Goal: Task Accomplishment & Management: Use online tool/utility

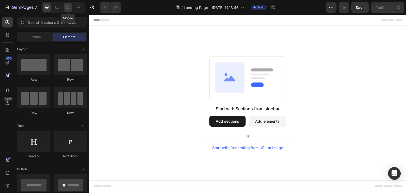
click at [69, 8] on icon at bounding box center [68, 8] width 3 height 4
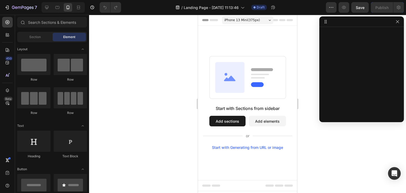
click at [230, 122] on button "Add sections" at bounding box center [227, 121] width 36 height 11
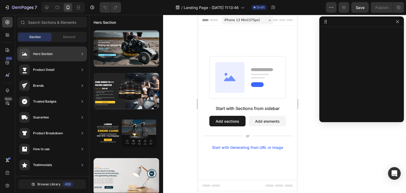
click at [55, 51] on div "Hero Section" at bounding box center [52, 53] width 70 height 15
click at [80, 54] on icon at bounding box center [81, 53] width 5 height 5
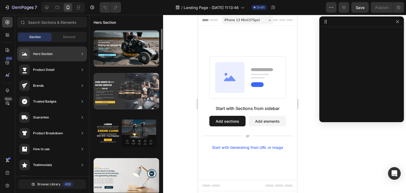
click at [133, 93] on div at bounding box center [126, 91] width 66 height 36
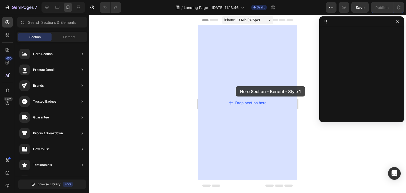
drag, startPoint x: 330, startPoint y: 108, endPoint x: 236, endPoint y: 86, distance: 97.4
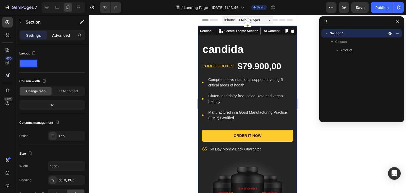
click at [56, 34] on p "Advanced" at bounding box center [61, 35] width 18 height 6
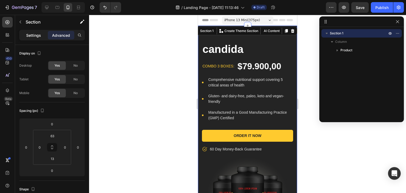
click at [27, 36] on p "Settings" at bounding box center [33, 35] width 15 height 6
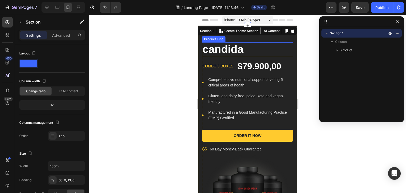
click at [255, 48] on h1 "candida" at bounding box center [247, 49] width 91 height 14
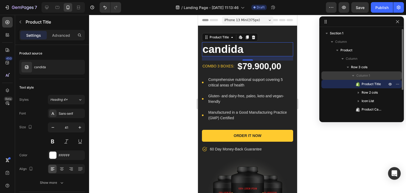
click at [352, 74] on icon "button" at bounding box center [352, 75] width 5 height 5
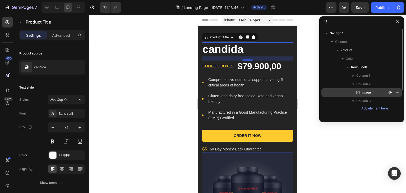
click at [367, 92] on span "Image" at bounding box center [365, 92] width 9 height 5
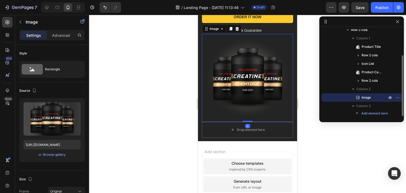
scroll to position [119, 0]
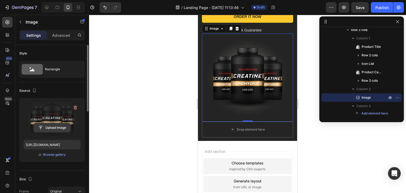
click at [55, 125] on input "file" at bounding box center [52, 127] width 36 height 9
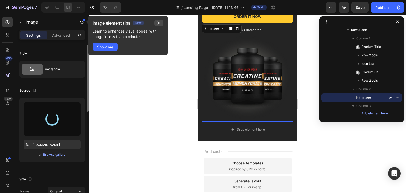
type input "[URL][DOMAIN_NAME]"
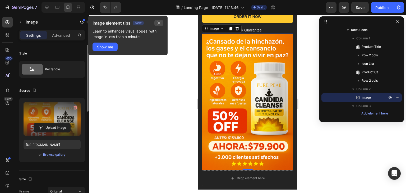
click at [159, 22] on icon "button" at bounding box center [159, 23] width 4 height 4
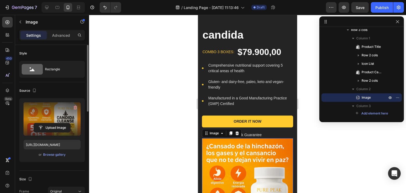
scroll to position [0, 0]
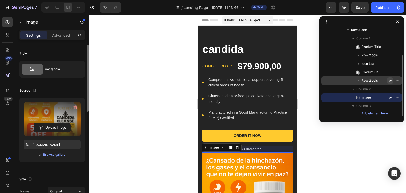
click at [389, 78] on icon "button" at bounding box center [390, 80] width 4 height 4
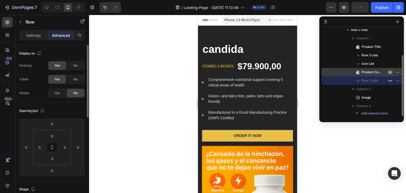
click at [389, 71] on icon "button" at bounding box center [390, 72] width 4 height 4
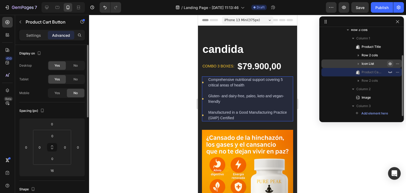
click at [389, 64] on icon "button" at bounding box center [390, 64] width 4 height 4
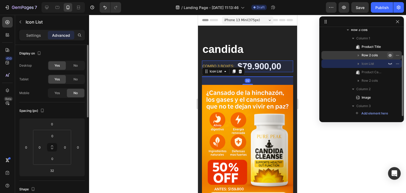
click at [398, 55] on icon "button" at bounding box center [398, 55] width 1 height 1
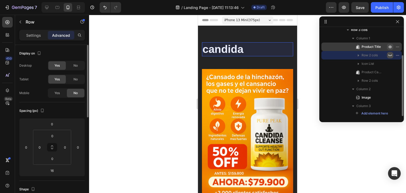
click at [390, 45] on icon "button" at bounding box center [390, 47] width 4 height 4
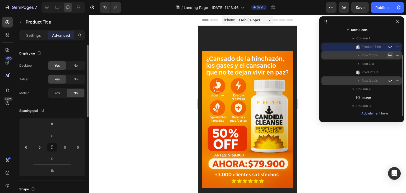
drag, startPoint x: 358, startPoint y: 97, endPoint x: 357, endPoint y: 77, distance: 19.8
click at [357, 76] on div "Column 1 Product Title Row 2 cols Icon List Product Cart Button Row 2 cols Colu…" at bounding box center [361, 75] width 80 height 82
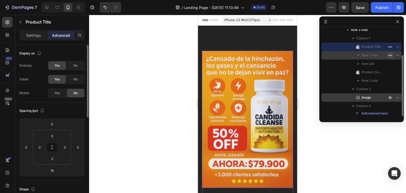
click at [364, 97] on span "Image" at bounding box center [365, 97] width 9 height 5
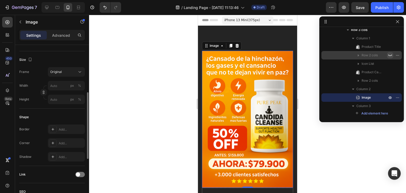
scroll to position [118, 0]
click at [65, 75] on div "Original" at bounding box center [63, 73] width 26 height 5
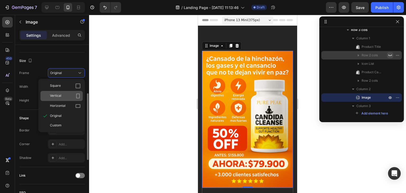
click at [69, 92] on div "Vertical" at bounding box center [61, 96] width 42 height 10
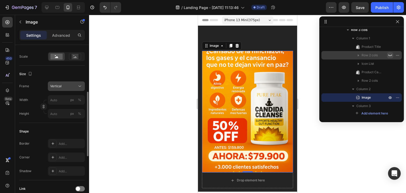
click at [74, 85] on div "Vertical" at bounding box center [63, 86] width 26 height 5
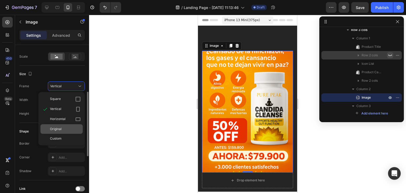
click at [73, 125] on div "Original" at bounding box center [61, 129] width 42 height 10
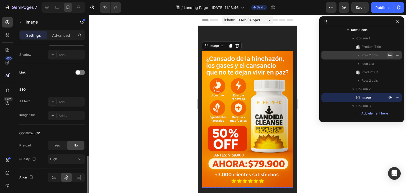
scroll to position [236, 0]
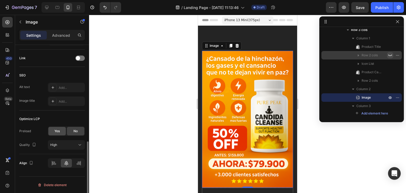
click at [52, 128] on div "Yes" at bounding box center [56, 131] width 17 height 8
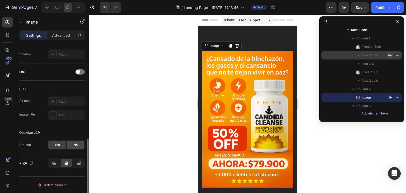
click at [72, 144] on div "No" at bounding box center [75, 145] width 17 height 8
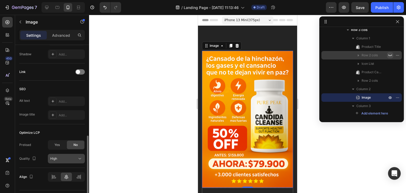
click at [70, 154] on button "High" at bounding box center [66, 159] width 37 height 10
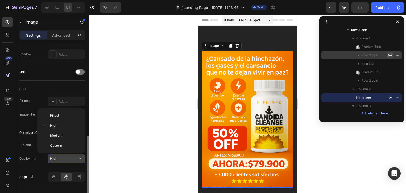
click at [70, 154] on button "High" at bounding box center [66, 159] width 37 height 10
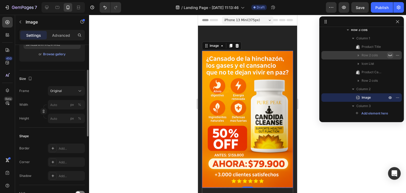
scroll to position [80, 0]
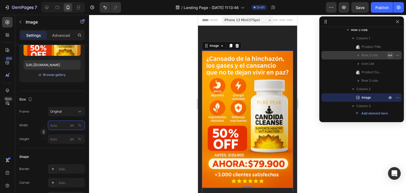
click at [64, 125] on input "px %" at bounding box center [66, 125] width 37 height 10
click at [75, 138] on span "100%" at bounding box center [76, 137] width 9 height 5
type input "100"
click at [79, 138] on div "%" at bounding box center [79, 139] width 3 height 5
click at [60, 140] on input "px %" at bounding box center [66, 139] width 37 height 10
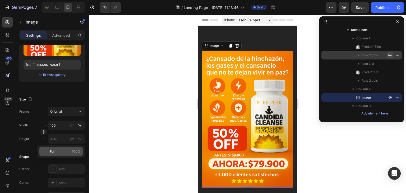
click at [78, 153] on span "100%" at bounding box center [76, 151] width 9 height 5
type input "100"
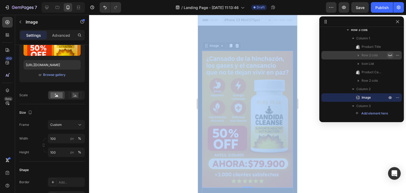
drag, startPoint x: 373, startPoint y: 118, endPoint x: 239, endPoint y: 103, distance: 135.2
click at [158, 94] on div at bounding box center [247, 104] width 317 height 178
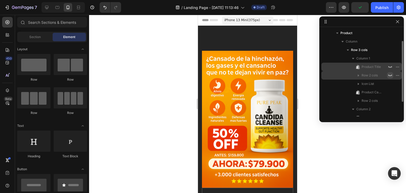
scroll to position [17, 0]
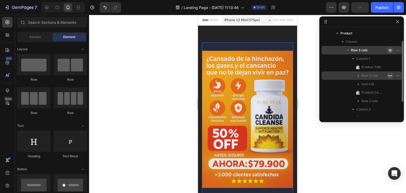
click at [390, 50] on icon "button" at bounding box center [390, 50] width 4 height 4
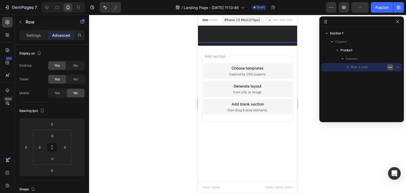
scroll to position [0, 0]
click at [338, 49] on icon "button" at bounding box center [336, 50] width 5 height 5
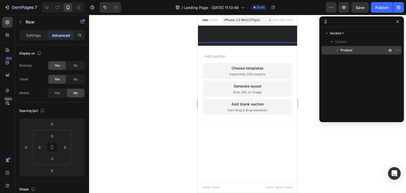
click at [338, 49] on icon "button" at bounding box center [336, 50] width 5 height 5
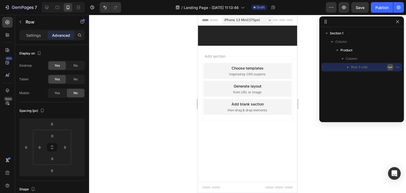
click at [391, 66] on icon "button" at bounding box center [390, 67] width 4 height 4
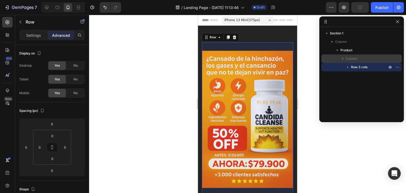
click at [344, 59] on icon "button" at bounding box center [342, 58] width 5 height 5
click at [399, 67] on icon "button" at bounding box center [397, 67] width 4 height 4
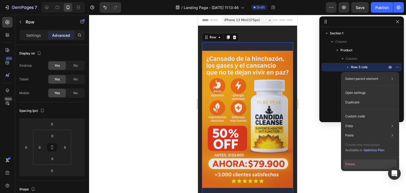
click at [353, 165] on button "Delete" at bounding box center [370, 164] width 54 height 10
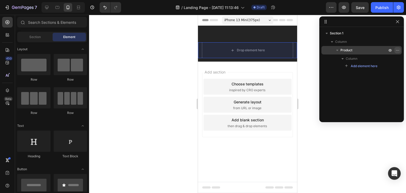
click at [398, 50] on icon "button" at bounding box center [398, 50] width 1 height 1
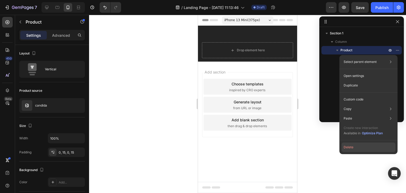
click at [349, 148] on button "Delete" at bounding box center [368, 147] width 54 height 10
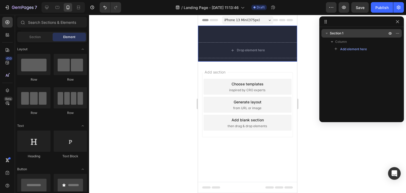
click at [347, 34] on p "Section 1" at bounding box center [359, 33] width 58 height 5
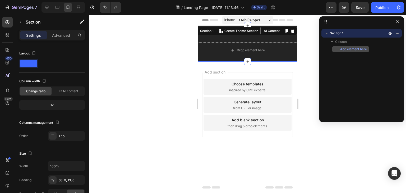
click at [347, 48] on span "Add element here" at bounding box center [353, 49] width 27 height 5
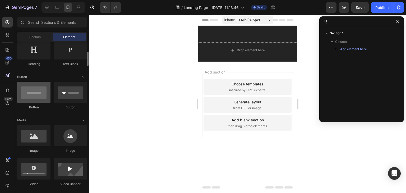
scroll to position [95, 0]
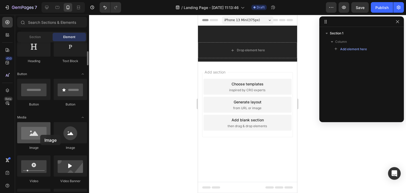
click at [40, 135] on div at bounding box center [33, 132] width 33 height 21
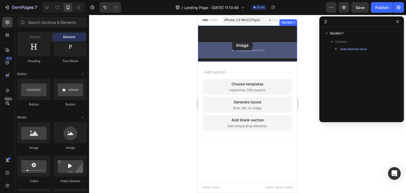
drag, startPoint x: 234, startPoint y: 147, endPoint x: 232, endPoint y: 41, distance: 106.2
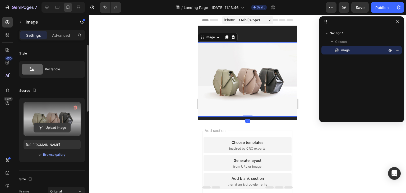
click at [57, 126] on input "file" at bounding box center [52, 127] width 36 height 9
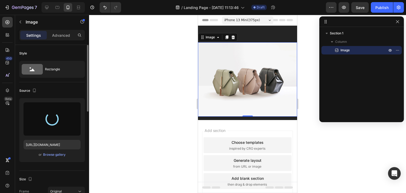
type input "[URL][DOMAIN_NAME]"
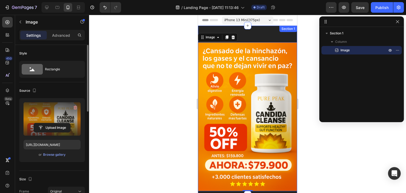
click at [238, 30] on div "Image 0 Section 1" at bounding box center [247, 110] width 99 height 169
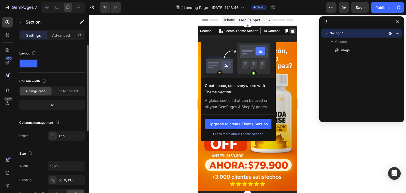
click at [291, 30] on icon at bounding box center [292, 31] width 3 height 4
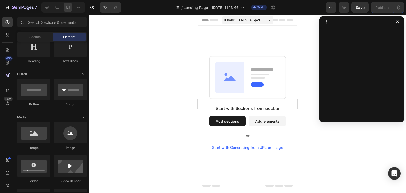
click at [262, 119] on button "Add elements" at bounding box center [267, 121] width 37 height 11
click at [276, 121] on button "Add elements" at bounding box center [267, 121] width 37 height 11
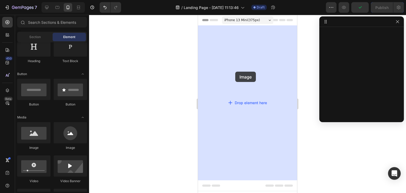
drag, startPoint x: 235, startPoint y: 143, endPoint x: 242, endPoint y: 57, distance: 85.9
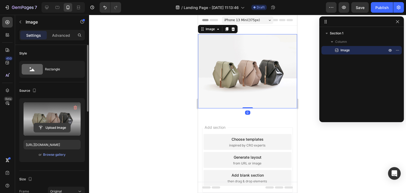
click at [56, 125] on input "file" at bounding box center [52, 127] width 36 height 9
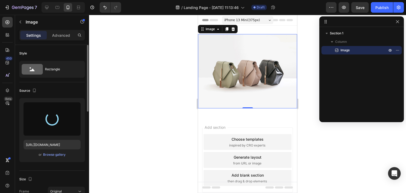
type input "[URL][DOMAIN_NAME]"
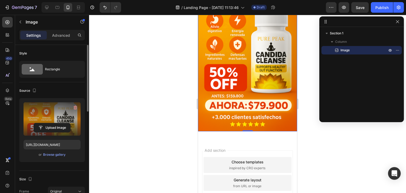
scroll to position [53, 0]
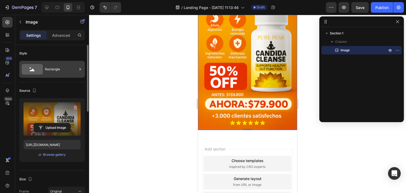
click at [68, 73] on div "Rectangle" at bounding box center [61, 69] width 32 height 12
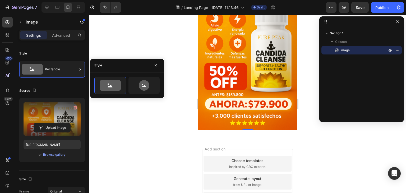
click at [185, 52] on div at bounding box center [247, 104] width 317 height 178
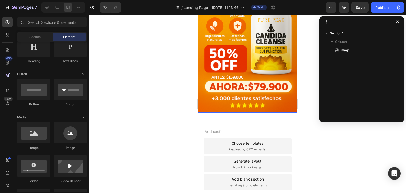
scroll to position [78, 0]
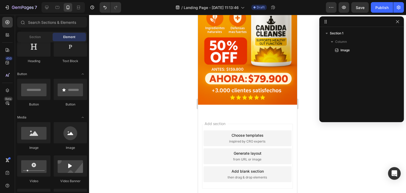
click at [223, 114] on div "Add section Choose templates inspired by CRO experts Generate layout from URL o…" at bounding box center [247, 163] width 99 height 101
click at [209, 106] on div "Image Section 1" at bounding box center [247, 30] width 99 height 166
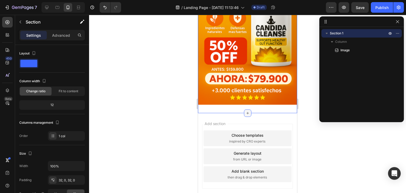
click at [246, 112] on icon at bounding box center [247, 113] width 2 height 2
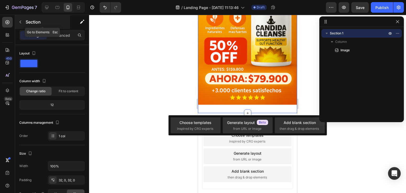
click at [20, 22] on icon "button" at bounding box center [20, 22] width 4 height 4
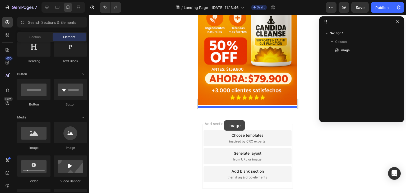
drag, startPoint x: 232, startPoint y: 149, endPoint x: 224, endPoint y: 122, distance: 28.4
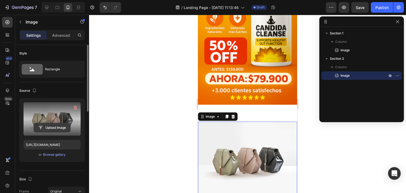
click at [56, 127] on input "file" at bounding box center [52, 127] width 36 height 9
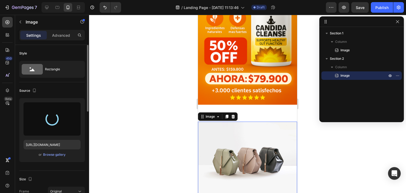
type input "[URL][DOMAIN_NAME]"
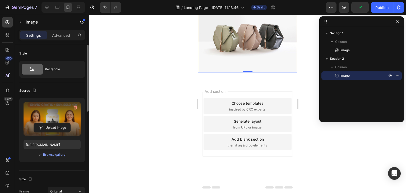
scroll to position [211, 0]
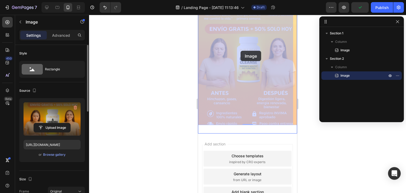
drag, startPoint x: 237, startPoint y: 75, endPoint x: 239, endPoint y: 64, distance: 11.3
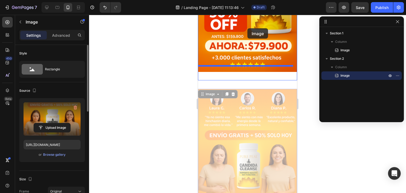
scroll to position [108, 0]
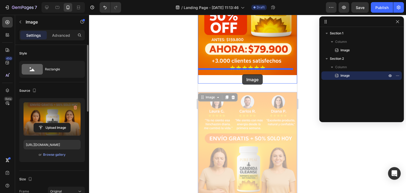
drag, startPoint x: 246, startPoint y: 100, endPoint x: 242, endPoint y: 74, distance: 26.2
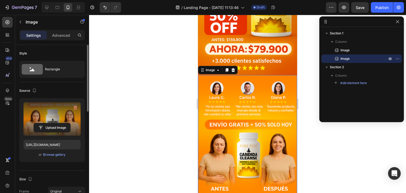
click at [324, 157] on div at bounding box center [247, 104] width 317 height 178
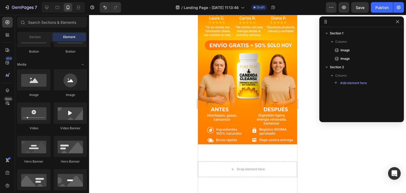
scroll to position [95, 0]
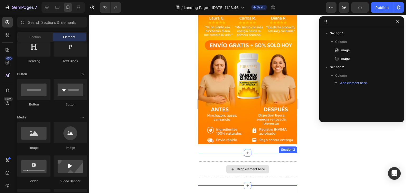
click at [248, 165] on div "Drop element here" at bounding box center [247, 169] width 43 height 8
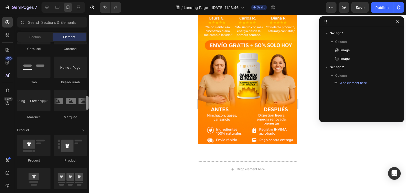
scroll to position [586, 0]
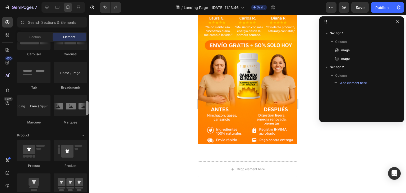
drag, startPoint x: 87, startPoint y: 51, endPoint x: 86, endPoint y: 107, distance: 56.0
click at [86, 107] on div at bounding box center [87, 108] width 3 height 14
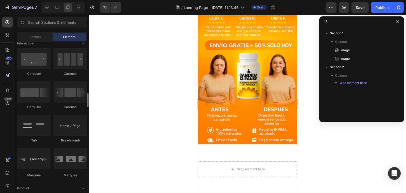
scroll to position [507, 0]
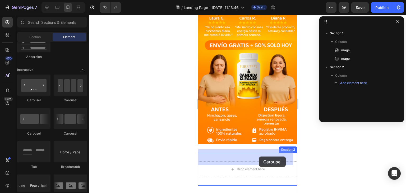
drag, startPoint x: 265, startPoint y: 137, endPoint x: 257, endPoint y: 156, distance: 20.4
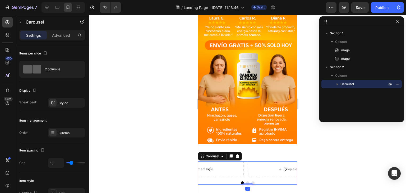
click at [278, 162] on button "Carousel Next Arrow" at bounding box center [285, 169] width 15 height 15
click at [282, 166] on icon "Carousel Next Arrow" at bounding box center [285, 169] width 6 height 6
click at [21, 22] on icon "button" at bounding box center [20, 22] width 4 height 4
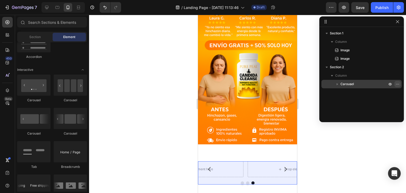
click at [395, 83] on icon "button" at bounding box center [397, 84] width 4 height 4
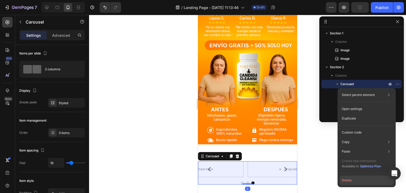
click at [350, 176] on button "Delete" at bounding box center [366, 180] width 54 height 10
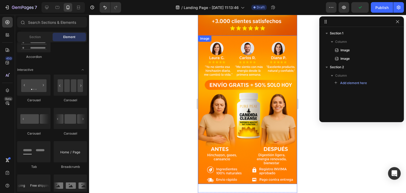
scroll to position [134, 0]
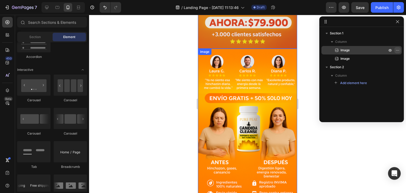
click at [398, 50] on icon "button" at bounding box center [398, 50] width 1 height 1
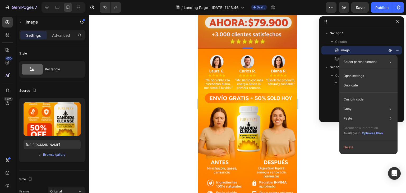
click at [319, 109] on div at bounding box center [247, 104] width 317 height 178
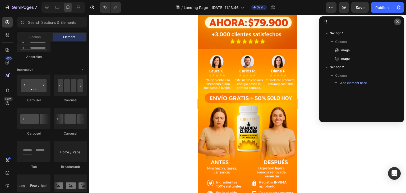
click at [399, 22] on icon "button" at bounding box center [397, 22] width 4 height 4
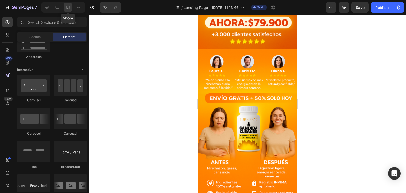
click at [72, 5] on div at bounding box center [68, 7] width 8 height 8
click at [58, 8] on icon at bounding box center [57, 7] width 5 height 5
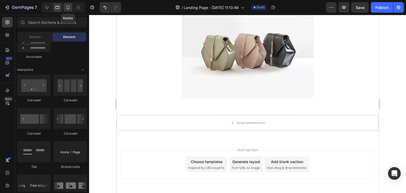
click at [66, 6] on icon at bounding box center [67, 7] width 5 height 5
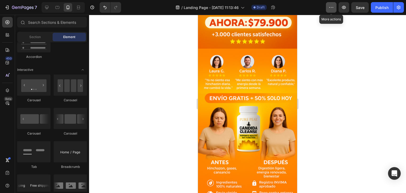
click at [334, 10] on icon "button" at bounding box center [330, 7] width 5 height 5
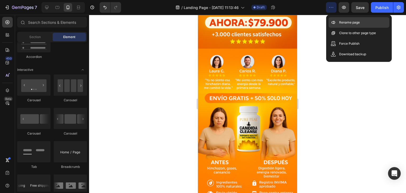
click at [348, 23] on p "Rename page" at bounding box center [349, 22] width 21 height 5
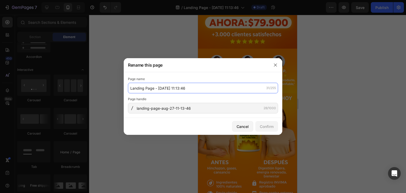
click at [181, 89] on input "Landing Page - [DATE] 11:13:46" at bounding box center [203, 88] width 150 height 11
type input "c"
type input "Candida cleanse product page"
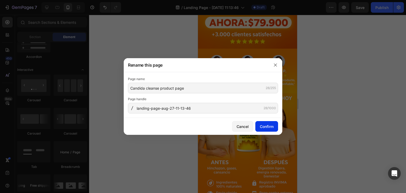
click at [266, 129] on button "Confirm" at bounding box center [266, 126] width 23 height 11
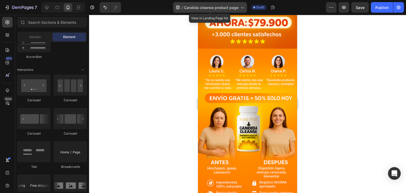
click at [177, 7] on icon at bounding box center [177, 8] width 3 height 4
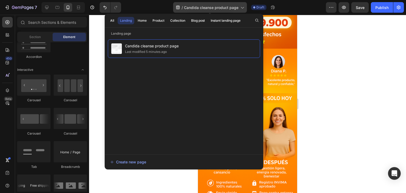
click at [177, 7] on icon at bounding box center [177, 8] width 3 height 4
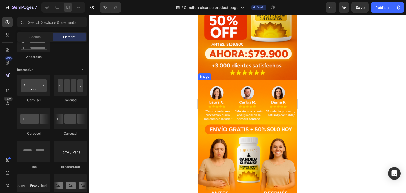
scroll to position [108, 0]
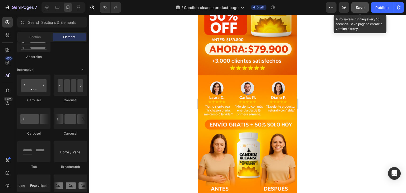
click at [360, 8] on span "Save" at bounding box center [359, 7] width 9 height 4
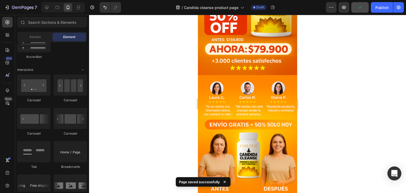
click at [392, 173] on icon "Open Intercom Messenger" at bounding box center [394, 173] width 6 height 7
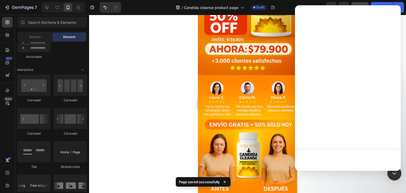
click at [392, 173] on icon "Open Intercom Messenger" at bounding box center [394, 173] width 7 height 7
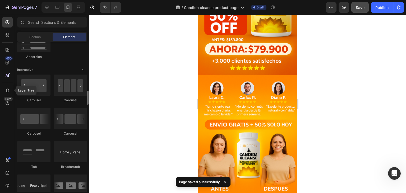
scroll to position [0, 0]
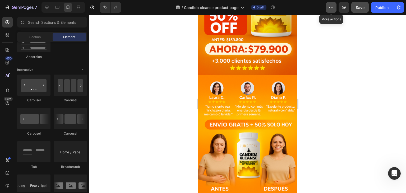
click at [329, 8] on icon "button" at bounding box center [330, 7] width 5 height 5
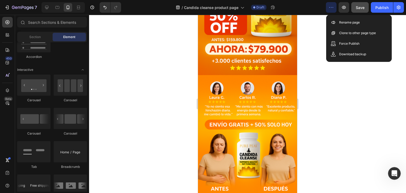
click at [330, 114] on div at bounding box center [247, 104] width 317 height 178
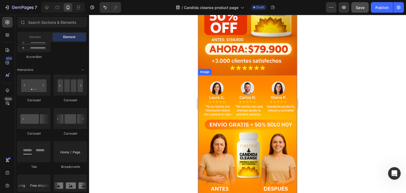
click at [227, 81] on img at bounding box center [247, 149] width 99 height 149
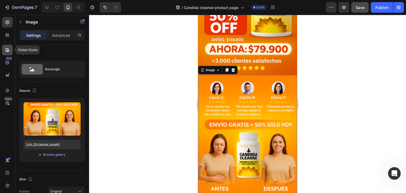
click at [6, 48] on icon at bounding box center [7, 49] width 5 height 5
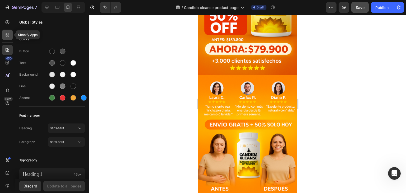
click at [6, 34] on icon at bounding box center [7, 34] width 2 height 2
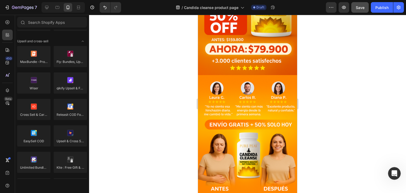
scroll to position [137, 0]
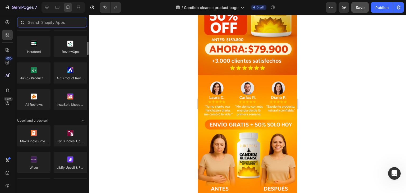
click at [54, 25] on input "text" at bounding box center [52, 22] width 70 height 11
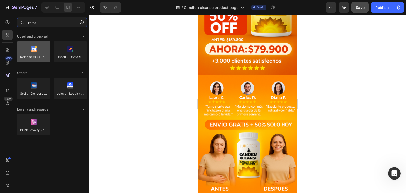
type input "relea"
click at [48, 53] on div at bounding box center [33, 51] width 33 height 21
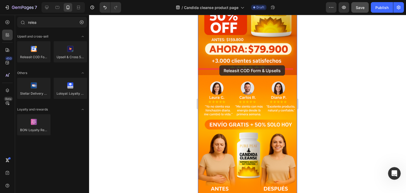
drag, startPoint x: 245, startPoint y: 68, endPoint x: 219, endPoint y: 65, distance: 26.0
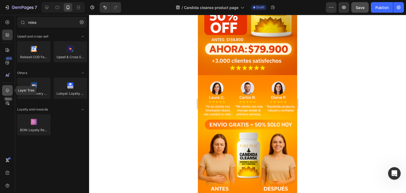
click at [8, 90] on icon at bounding box center [7, 90] width 3 height 4
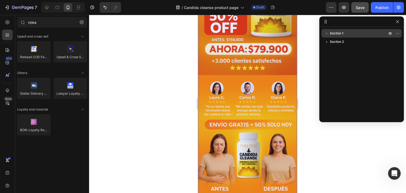
click at [324, 32] on icon "button" at bounding box center [326, 33] width 5 height 5
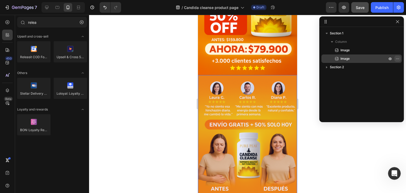
click at [397, 58] on icon "button" at bounding box center [397, 59] width 4 height 4
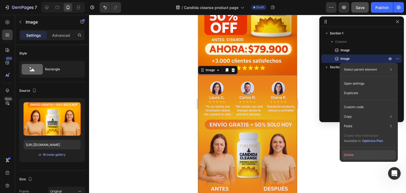
click at [355, 155] on button "Delete" at bounding box center [369, 155] width 54 height 10
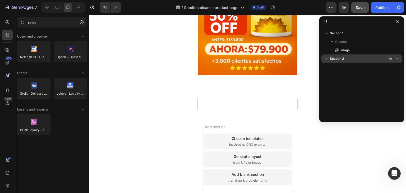
click at [372, 58] on p "Section 2" at bounding box center [359, 58] width 58 height 5
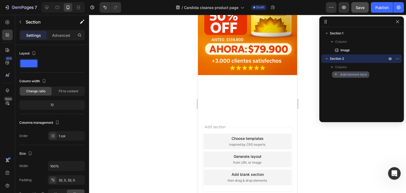
click at [358, 76] on span "Add element here" at bounding box center [353, 74] width 27 height 5
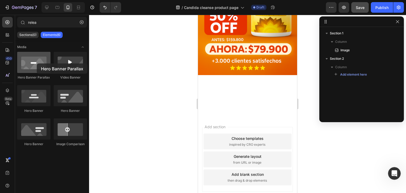
click at [37, 63] on div at bounding box center [33, 62] width 33 height 21
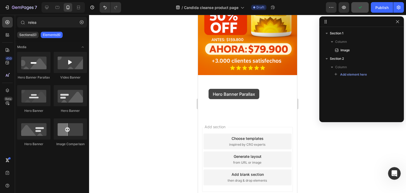
drag, startPoint x: 229, startPoint y: 77, endPoint x: 208, endPoint y: 89, distance: 23.3
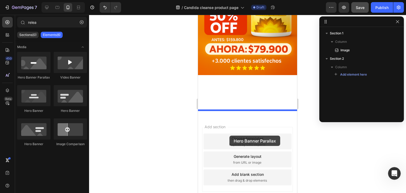
drag, startPoint x: 231, startPoint y: 80, endPoint x: 229, endPoint y: 135, distance: 55.5
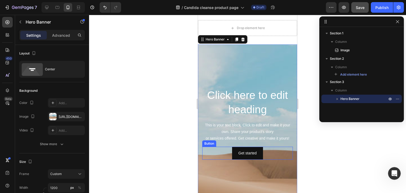
scroll to position [161, 0]
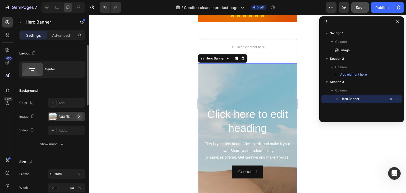
click at [80, 117] on icon "button" at bounding box center [79, 116] width 4 height 4
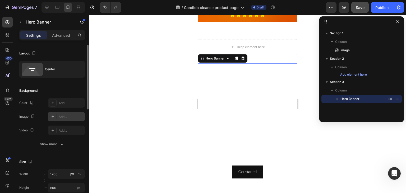
click at [233, 116] on h2 "Click here to edit heading" at bounding box center [247, 121] width 91 height 29
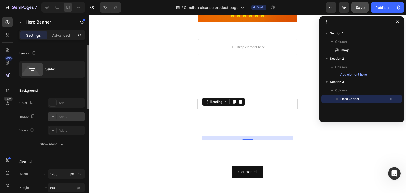
scroll to position [20, 0]
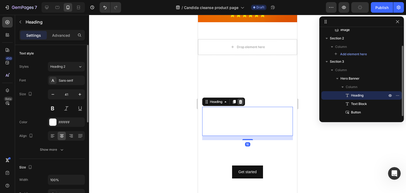
click at [241, 100] on icon at bounding box center [240, 102] width 3 height 4
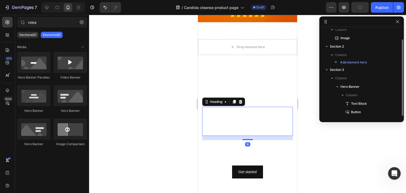
scroll to position [12, 0]
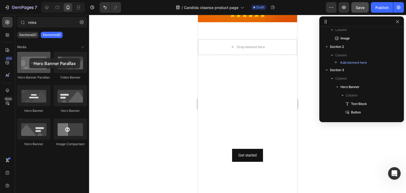
drag, startPoint x: 33, startPoint y: 66, endPoint x: 29, endPoint y: 58, distance: 8.9
click at [29, 58] on div at bounding box center [33, 62] width 33 height 21
click at [50, 34] on p "Elements(6)" at bounding box center [52, 35] width 18 height 4
click at [80, 22] on icon "button" at bounding box center [82, 22] width 4 height 4
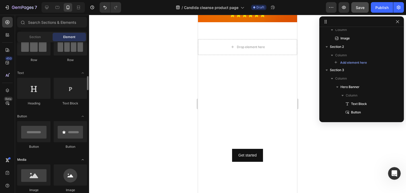
scroll to position [79, 0]
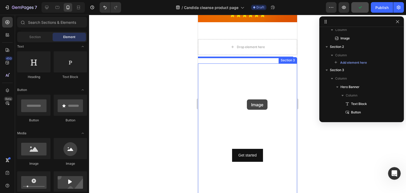
drag, startPoint x: 231, startPoint y: 165, endPoint x: 247, endPoint y: 99, distance: 67.5
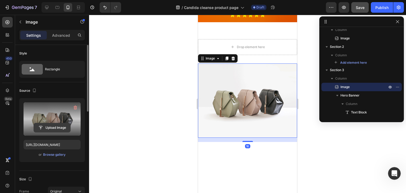
click at [51, 126] on input "file" at bounding box center [52, 127] width 36 height 9
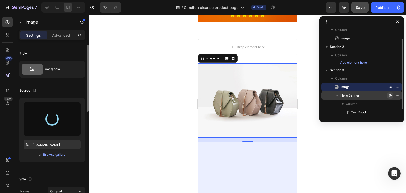
type input "[URL][DOMAIN_NAME]"
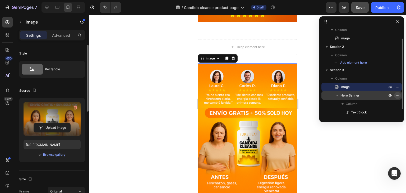
click at [397, 95] on icon "button" at bounding box center [397, 95] width 4 height 4
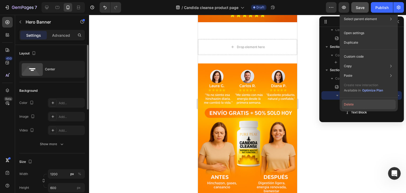
click at [371, 104] on button "Delete" at bounding box center [369, 105] width 54 height 10
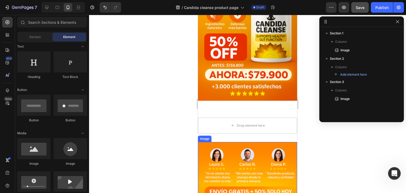
scroll to position [81, 0]
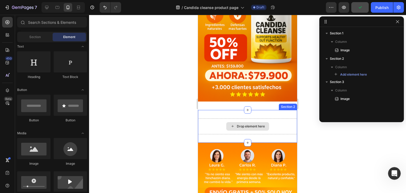
click at [245, 124] on div "Drop element here" at bounding box center [251, 126] width 28 height 4
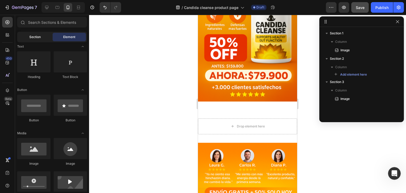
click at [39, 36] on span "Section" at bounding box center [34, 37] width 11 height 5
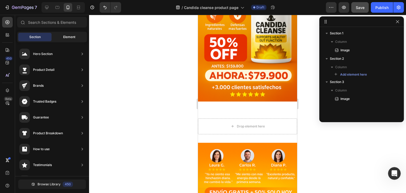
click at [72, 36] on span "Element" at bounding box center [69, 37] width 12 height 5
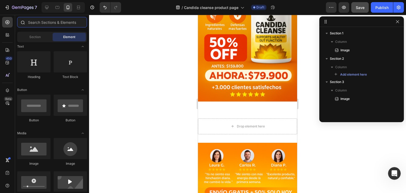
click at [53, 20] on input "text" at bounding box center [52, 22] width 70 height 11
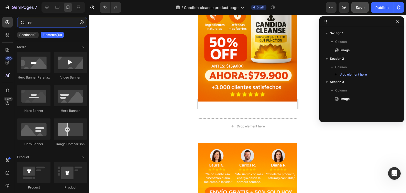
type input "r"
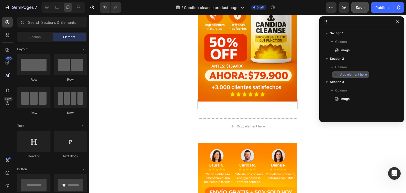
click at [352, 73] on span "Add element here" at bounding box center [353, 74] width 27 height 5
click at [348, 75] on span "Add element here" at bounding box center [353, 74] width 27 height 5
click at [10, 35] on icon at bounding box center [7, 34] width 5 height 5
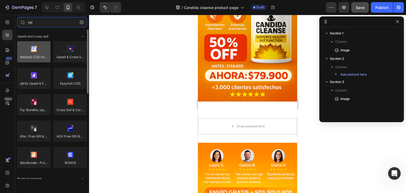
type input "rel"
click at [40, 52] on div at bounding box center [33, 51] width 33 height 21
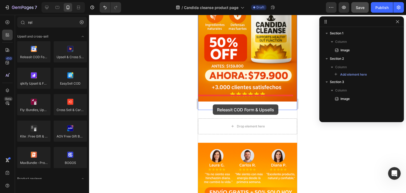
drag, startPoint x: 238, startPoint y: 66, endPoint x: 213, endPoint y: 105, distance: 46.1
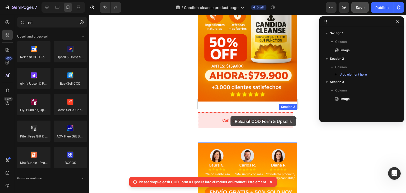
drag, startPoint x: 235, startPoint y: 71, endPoint x: 230, endPoint y: 119, distance: 47.5
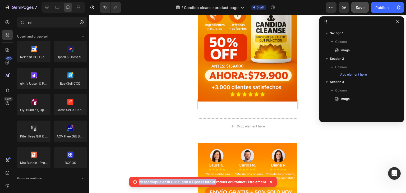
drag, startPoint x: 132, startPoint y: 181, endPoint x: 218, endPoint y: 181, distance: 86.4
click at [218, 181] on div "Please drop Releasit COD Form & Upsells into a Product or Product List element" at bounding box center [199, 181] width 134 height 5
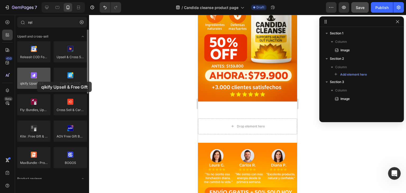
click at [37, 82] on div at bounding box center [33, 78] width 33 height 21
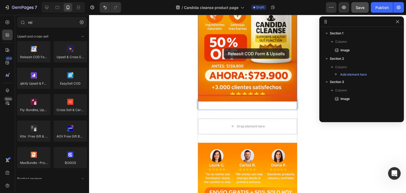
drag, startPoint x: 232, startPoint y: 70, endPoint x: 223, endPoint y: 48, distance: 24.0
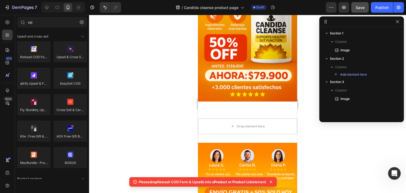
drag, startPoint x: 269, startPoint y: 180, endPoint x: 135, endPoint y: 183, distance: 133.9
click at [135, 183] on div "Please drop Releasit COD Form & Upsells into a Product or Product List element" at bounding box center [202, 182] width 147 height 10
copy p "Please drop Releasit COD Form & Upsells into a Product or Product List element"
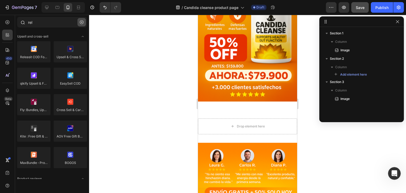
click at [78, 21] on button "button" at bounding box center [81, 22] width 8 height 8
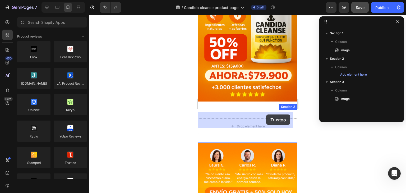
drag, startPoint x: 265, startPoint y: 169, endPoint x: 262, endPoint y: 110, distance: 59.8
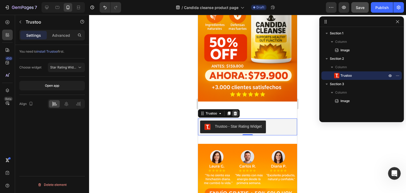
click at [235, 111] on icon at bounding box center [234, 113] width 3 height 4
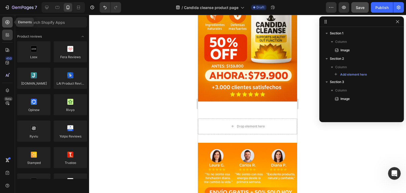
click at [7, 25] on icon at bounding box center [7, 22] width 5 height 5
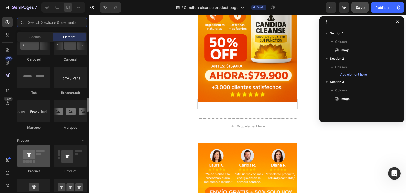
scroll to position [634, 0]
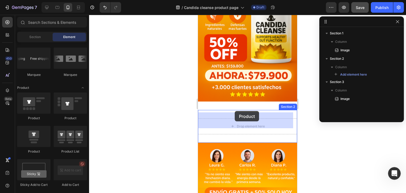
drag, startPoint x: 225, startPoint y: 124, endPoint x: 235, endPoint y: 111, distance: 16.1
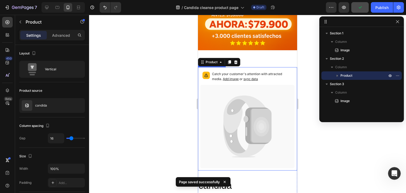
scroll to position [134, 0]
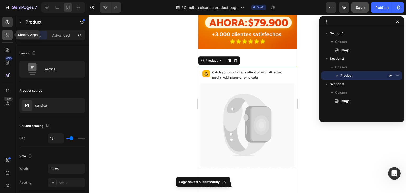
click at [6, 35] on icon at bounding box center [7, 36] width 2 height 2
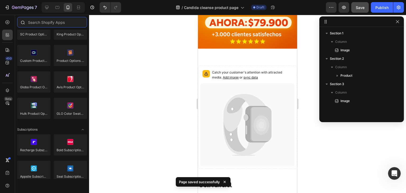
click at [50, 22] on input "text" at bounding box center [52, 22] width 70 height 11
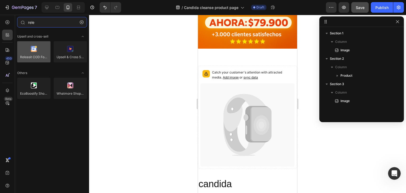
type input "rele"
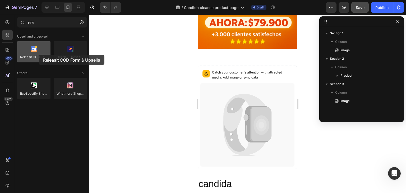
click at [39, 55] on div at bounding box center [33, 51] width 33 height 21
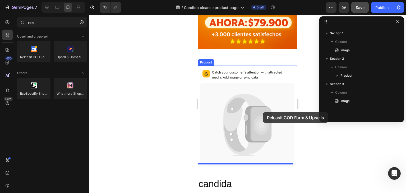
drag, startPoint x: 237, startPoint y: 71, endPoint x: 231, endPoint y: 112, distance: 42.1
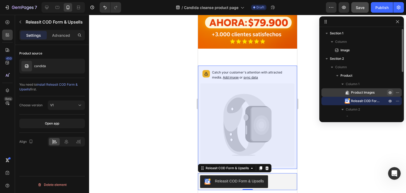
click at [390, 92] on icon "button" at bounding box center [390, 92] width 4 height 4
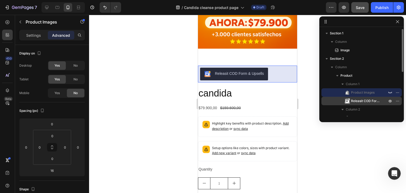
click at [371, 101] on span "Releasit COD Form & Upsells" at bounding box center [366, 100] width 31 height 5
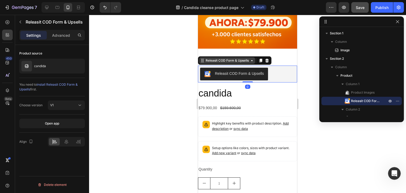
click at [230, 58] on div "Releasit COD Form & Upsells" at bounding box center [226, 60] width 45 height 5
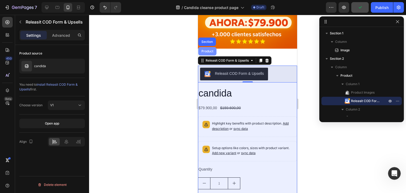
click at [207, 50] on div "Product" at bounding box center [207, 51] width 14 height 3
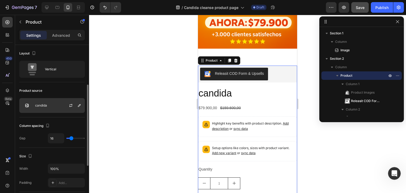
scroll to position [26, 0]
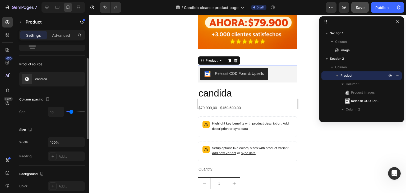
type input "5"
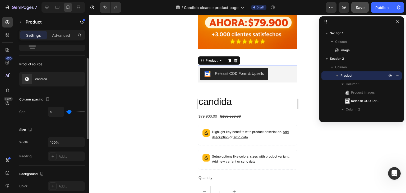
type input "48"
type input "64"
type input "68"
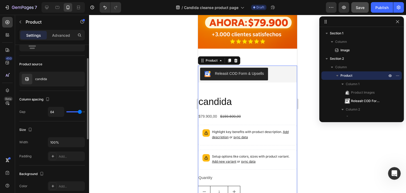
type input "68"
type input "70"
type input "71"
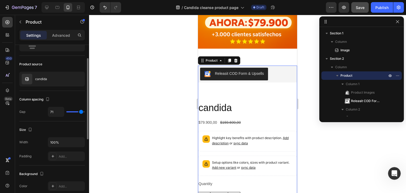
type input "73"
type input "76"
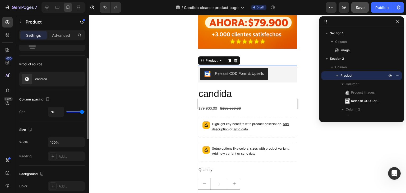
type input "0"
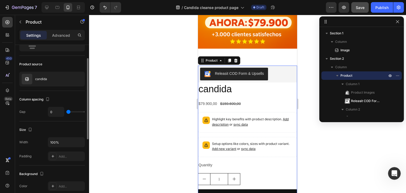
drag, startPoint x: 69, startPoint y: 112, endPoint x: 48, endPoint y: 114, distance: 21.5
type input "0"
click at [66, 112] on input "range" at bounding box center [75, 111] width 18 height 1
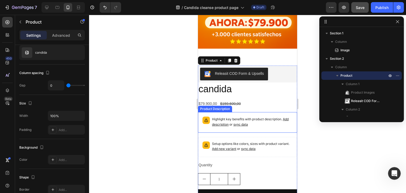
click at [219, 116] on p "Highlight key benefits with product description. Add description or sync data" at bounding box center [252, 121] width 81 height 11
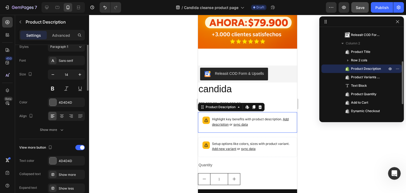
scroll to position [0, 0]
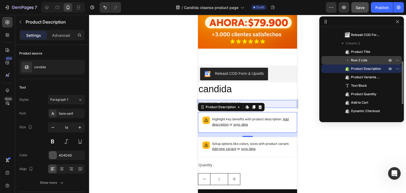
click at [347, 60] on icon "button" at bounding box center [347, 60] width 5 height 5
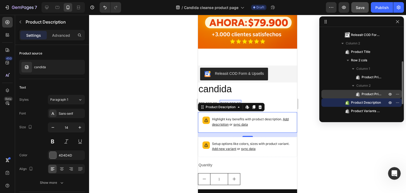
scroll to position [119, 0]
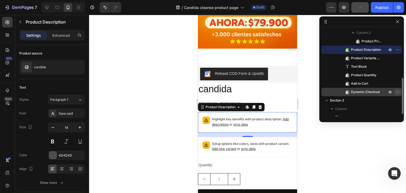
click at [394, 90] on button "button" at bounding box center [397, 92] width 6 height 6
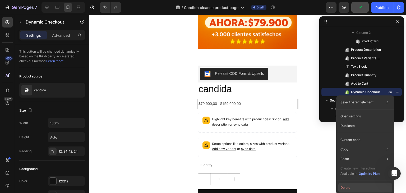
click at [350, 184] on button "Delete" at bounding box center [365, 188] width 54 height 10
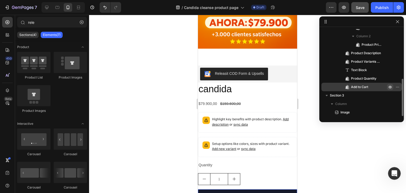
click at [390, 87] on icon "button" at bounding box center [390, 87] width 4 height 4
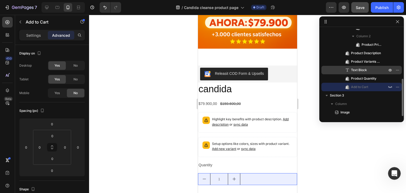
click at [388, 78] on icon "button" at bounding box center [390, 78] width 4 height 4
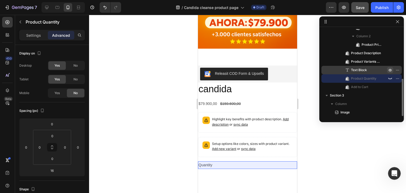
click at [398, 70] on icon "button" at bounding box center [398, 70] width 1 height 1
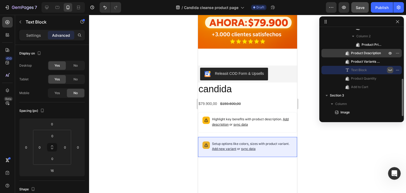
click at [388, 61] on icon "button" at bounding box center [390, 61] width 4 height 4
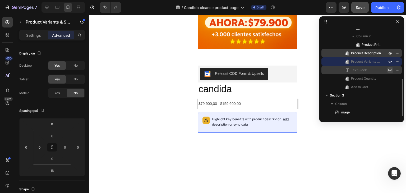
click at [388, 53] on icon "button" at bounding box center [390, 53] width 4 height 4
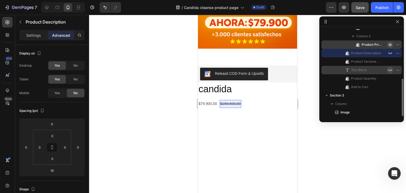
click at [389, 44] on icon "button" at bounding box center [390, 45] width 4 height 4
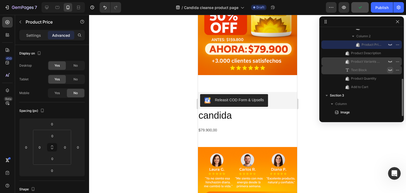
scroll to position [89, 0]
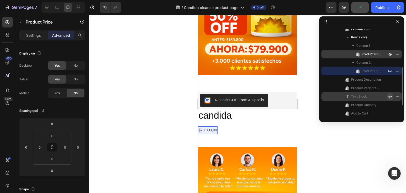
click at [371, 53] on span "Product Price" at bounding box center [371, 54] width 20 height 5
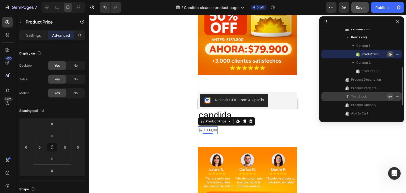
click at [390, 54] on icon "button" at bounding box center [390, 54] width 4 height 4
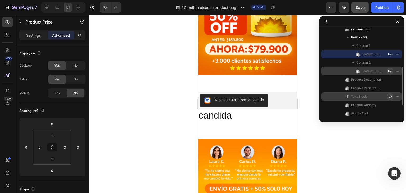
click at [390, 71] on icon "button" at bounding box center [390, 71] width 4 height 4
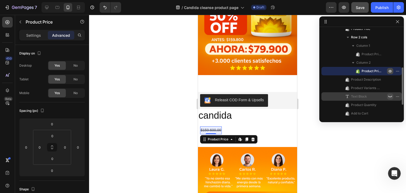
click at [388, 71] on icon "button" at bounding box center [390, 71] width 4 height 4
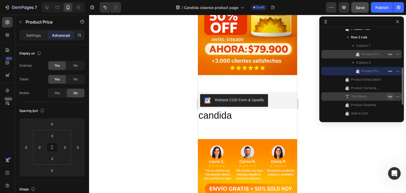
click at [375, 56] on span "Product Price" at bounding box center [371, 54] width 20 height 5
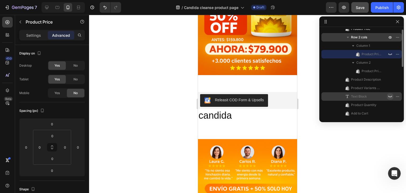
scroll to position [63, 0]
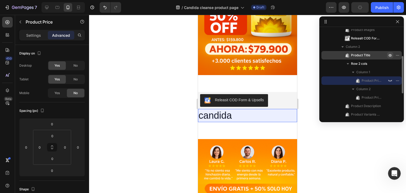
click at [389, 54] on icon "button" at bounding box center [390, 55] width 4 height 4
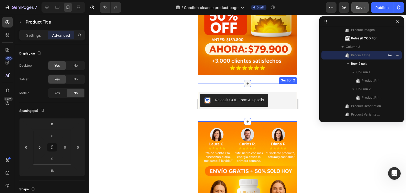
click at [244, 80] on div at bounding box center [247, 83] width 7 height 7
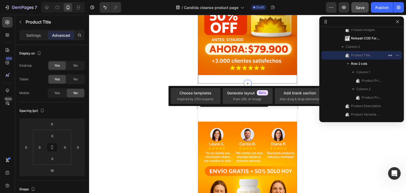
click at [224, 73] on div "Image Section 1" at bounding box center [247, 1] width 99 height 166
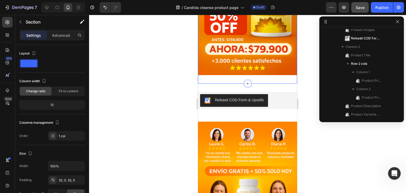
scroll to position [0, 0]
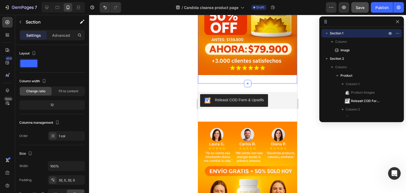
click at [306, 118] on div at bounding box center [247, 104] width 317 height 178
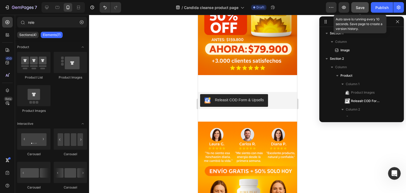
click at [364, 5] on button "Save" at bounding box center [359, 7] width 17 height 11
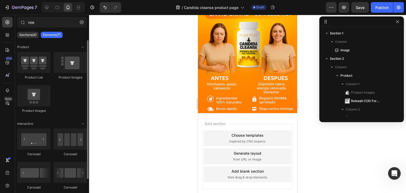
scroll to position [11, 0]
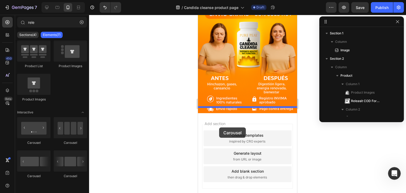
drag, startPoint x: 267, startPoint y: 149, endPoint x: 219, endPoint y: 127, distance: 52.9
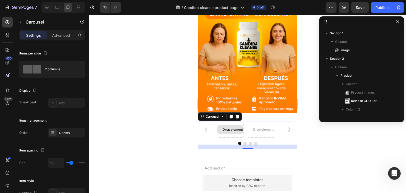
scroll to position [141, 0]
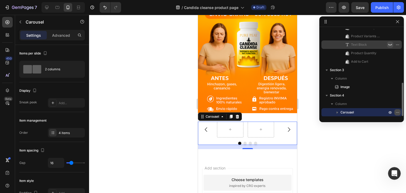
click at [397, 111] on icon "button" at bounding box center [397, 112] width 4 height 4
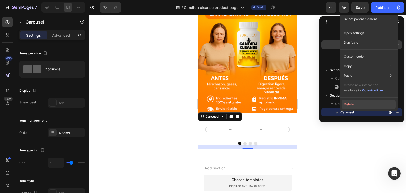
click at [369, 104] on button "Delete" at bounding box center [369, 105] width 54 height 10
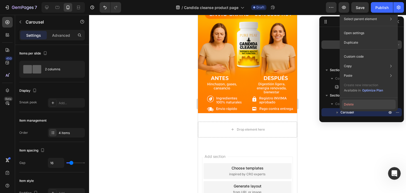
scroll to position [139, 0]
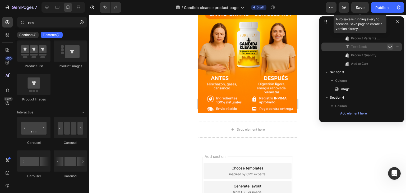
click at [359, 7] on span "Save" at bounding box center [359, 7] width 9 height 4
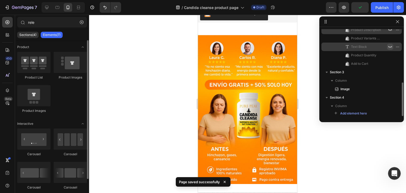
scroll to position [180, 0]
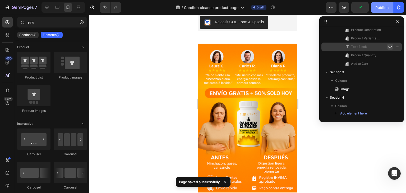
click at [379, 8] on div "Publish" at bounding box center [381, 8] width 13 height 6
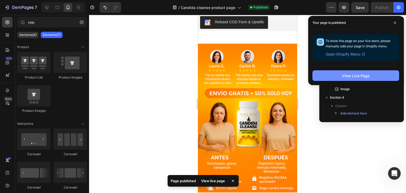
click at [353, 76] on div "View Live Page" at bounding box center [355, 76] width 27 height 6
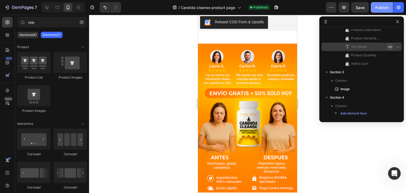
click at [383, 6] on div "Publish" at bounding box center [381, 8] width 13 height 6
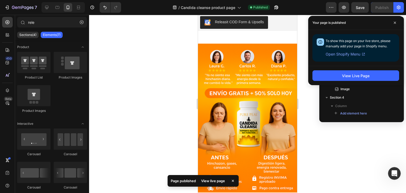
click at [347, 53] on span "Open Shopify Menu" at bounding box center [342, 54] width 35 height 6
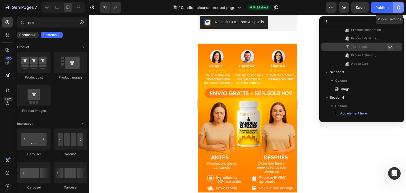
click at [396, 6] on icon "button" at bounding box center [398, 7] width 5 height 5
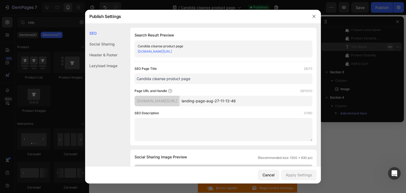
click at [199, 81] on input "Candida cleanse product page" at bounding box center [223, 78] width 178 height 11
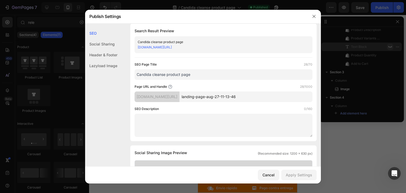
scroll to position [0, 0]
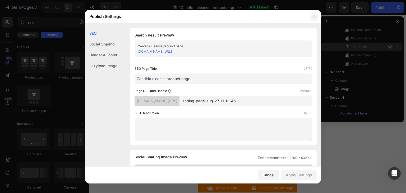
click at [314, 18] on icon "button" at bounding box center [314, 16] width 4 height 4
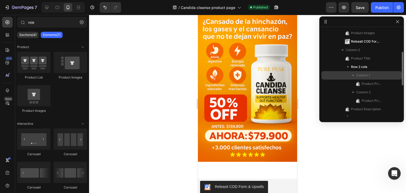
scroll to position [33, 0]
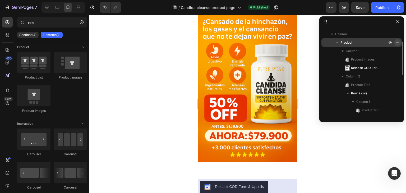
click at [397, 42] on icon "button" at bounding box center [397, 42] width 4 height 4
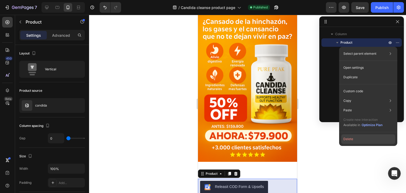
click at [356, 139] on button "Delete" at bounding box center [368, 139] width 54 height 10
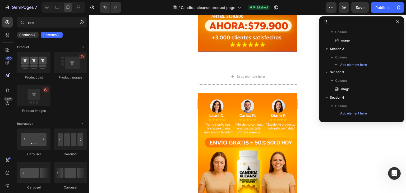
scroll to position [132, 0]
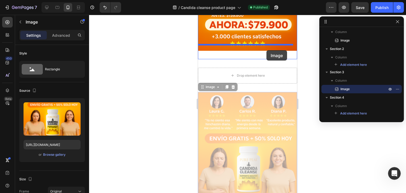
drag, startPoint x: 267, startPoint y: 95, endPoint x: 266, endPoint y: 50, distance: 44.9
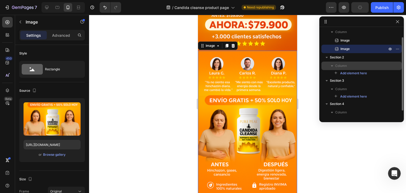
drag, startPoint x: 335, startPoint y: 47, endPoint x: 338, endPoint y: 64, distance: 16.8
click at [338, 64] on div "Section 1 Column Image Image Section 2 Column Add element here Section 3 Column…" at bounding box center [361, 72] width 85 height 87
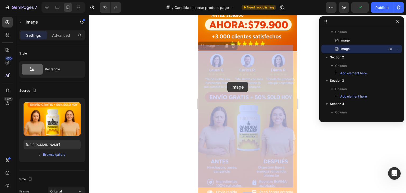
drag, startPoint x: 228, startPoint y: 54, endPoint x: 227, endPoint y: 91, distance: 36.8
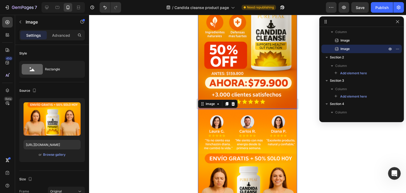
scroll to position [53, 0]
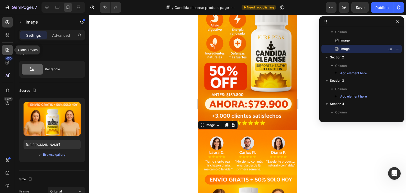
click at [7, 47] on div at bounding box center [7, 50] width 11 height 11
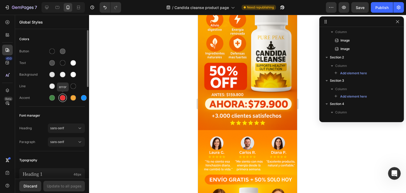
click at [63, 97] on div at bounding box center [63, 98] width 6 height 6
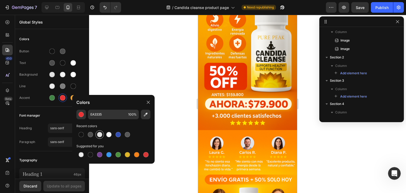
click at [99, 134] on div at bounding box center [99, 134] width 5 height 5
click at [125, 137] on div at bounding box center [127, 134] width 8 height 8
click at [117, 135] on div at bounding box center [117, 134] width 5 height 5
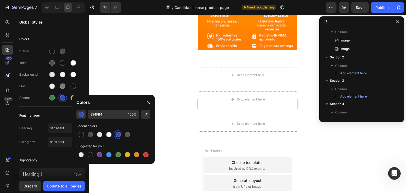
scroll to position [291, 0]
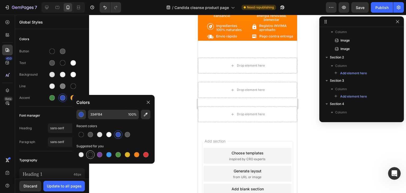
click at [88, 155] on div at bounding box center [90, 154] width 5 height 5
type input "151515"
click at [128, 66] on div at bounding box center [247, 104] width 317 height 178
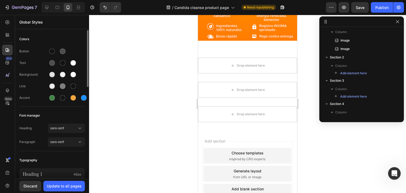
scroll to position [26, 0]
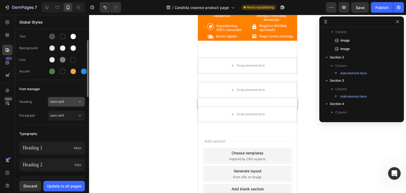
click at [65, 103] on span "sans-serif" at bounding box center [63, 101] width 27 height 5
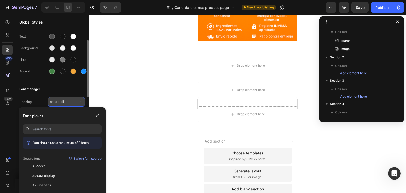
click at [65, 103] on span "sans-serif" at bounding box center [63, 101] width 27 height 5
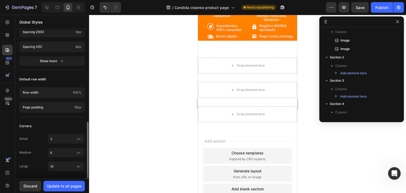
scroll to position [238, 0]
click at [9, 66] on div "450" at bounding box center [7, 62] width 11 height 11
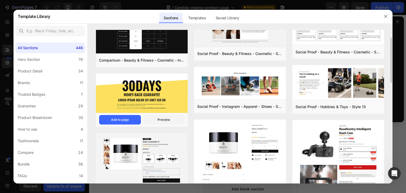
scroll to position [79, 0]
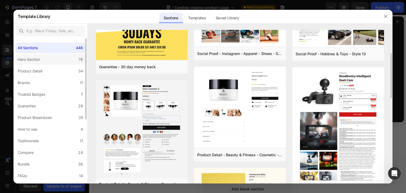
click at [61, 57] on label "Hero Section 76" at bounding box center [50, 59] width 69 height 11
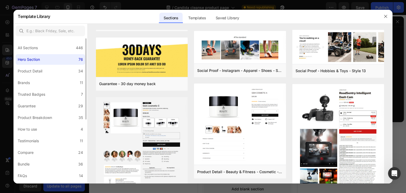
scroll to position [0, 0]
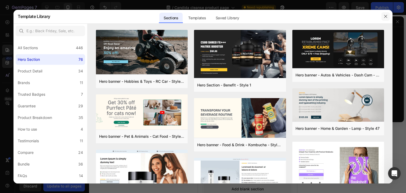
click at [387, 18] on icon "button" at bounding box center [385, 16] width 4 height 4
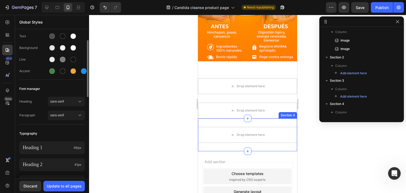
scroll to position [238, 0]
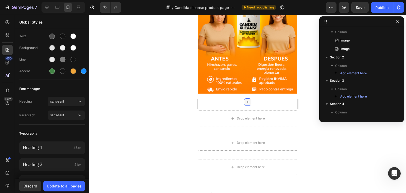
click at [245, 100] on icon at bounding box center [247, 102] width 4 height 4
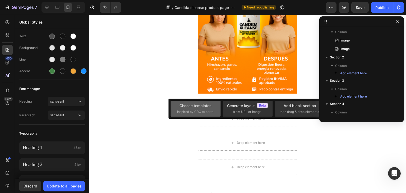
click at [205, 107] on div "Choose templates" at bounding box center [195, 106] width 32 height 6
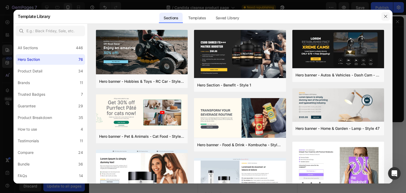
click at [385, 19] on button "button" at bounding box center [385, 16] width 8 height 8
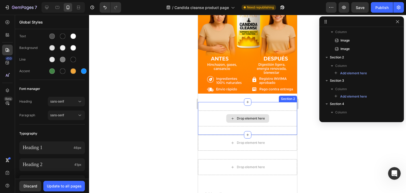
click at [233, 114] on div "Drop element here" at bounding box center [247, 118] width 43 height 8
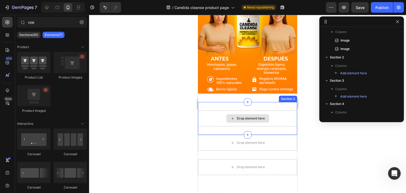
click at [239, 116] on div "Drop element here" at bounding box center [251, 118] width 28 height 4
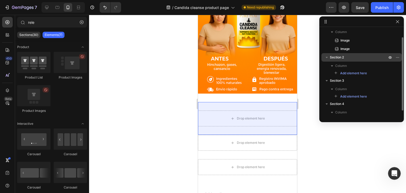
drag, startPoint x: 337, startPoint y: 49, endPoint x: 339, endPoint y: 58, distance: 9.5
click at [339, 58] on div "Section 1 Column Image Image Section 2 Column Add element here Section 3 Column…" at bounding box center [361, 72] width 85 height 87
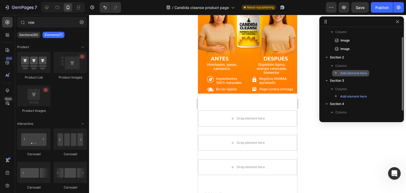
click at [348, 74] on span "Add element here" at bounding box center [353, 73] width 27 height 5
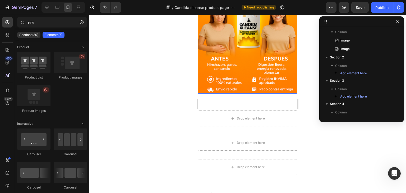
scroll to position [185, 0]
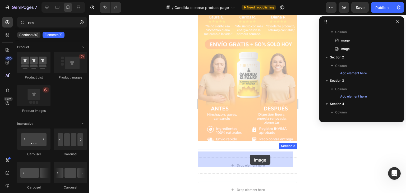
drag, startPoint x: 241, startPoint y: 63, endPoint x: 250, endPoint y: 155, distance: 91.8
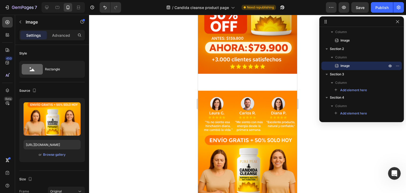
scroll to position [106, 0]
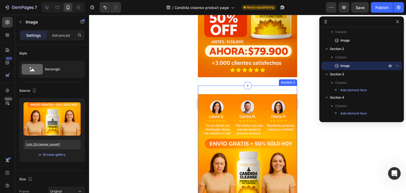
click at [239, 86] on div "Image 0 Section 2" at bounding box center [247, 169] width 99 height 166
click at [245, 82] on div at bounding box center [247, 85] width 7 height 7
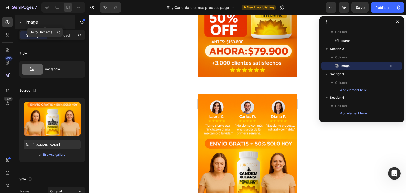
click at [18, 22] on icon "button" at bounding box center [20, 22] width 4 height 4
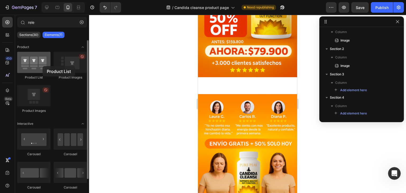
click at [43, 66] on div at bounding box center [33, 62] width 33 height 21
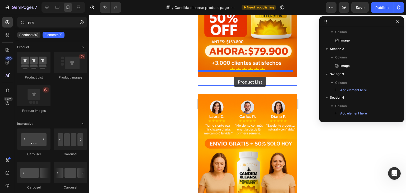
drag, startPoint x: 236, startPoint y: 81, endPoint x: 233, endPoint y: 77, distance: 4.9
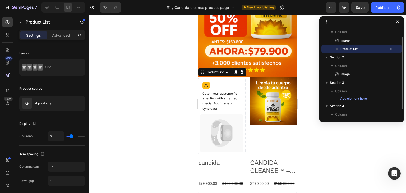
click at [350, 46] on span "Product List" at bounding box center [349, 48] width 18 height 5
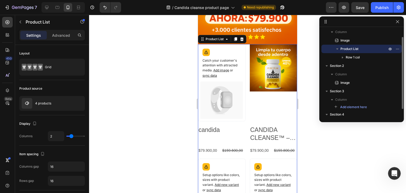
scroll to position [143, 0]
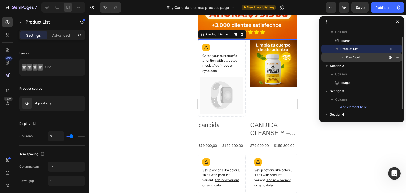
click at [347, 59] on span "Row 1 col" at bounding box center [352, 57] width 14 height 5
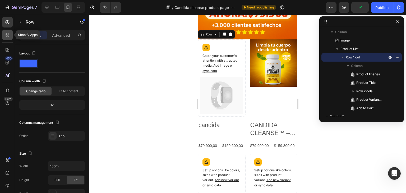
click at [2, 32] on div at bounding box center [7, 35] width 11 height 11
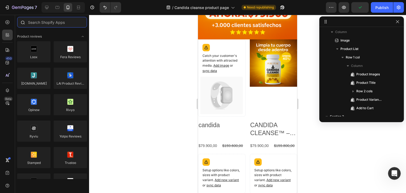
click at [51, 25] on input "text" at bounding box center [52, 22] width 70 height 11
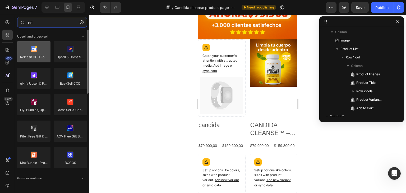
type input "rel"
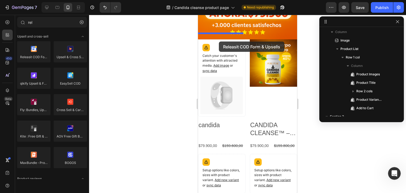
drag, startPoint x: 238, startPoint y: 67, endPoint x: 219, endPoint y: 41, distance: 31.2
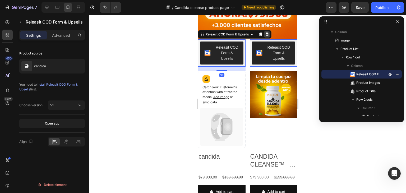
click at [267, 32] on icon at bounding box center [267, 34] width 4 height 4
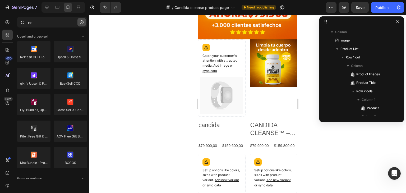
click at [83, 19] on button "button" at bounding box center [81, 22] width 8 height 8
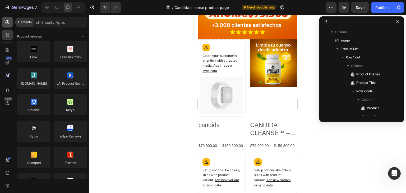
click at [10, 25] on icon at bounding box center [7, 22] width 5 height 5
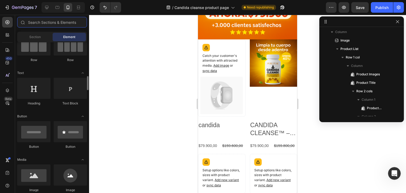
scroll to position [79, 0]
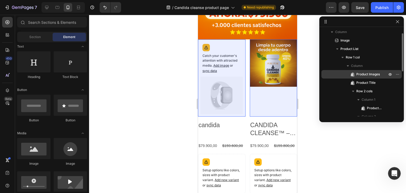
click at [393, 74] on div at bounding box center [394, 74] width 14 height 8
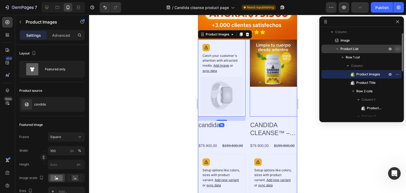
click at [396, 50] on icon "button" at bounding box center [397, 49] width 4 height 4
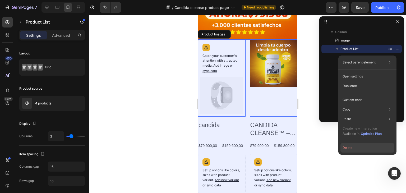
click at [350, 147] on button "Delete" at bounding box center [367, 148] width 54 height 10
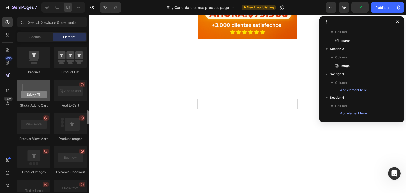
scroll to position [687, 0]
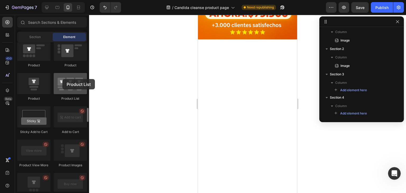
drag, startPoint x: 69, startPoint y: 87, endPoint x: 64, endPoint y: 78, distance: 9.8
click at [64, 78] on div at bounding box center [70, 83] width 33 height 21
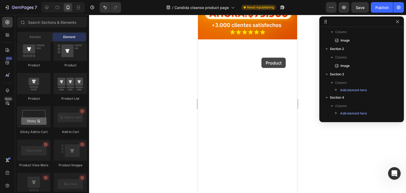
drag, startPoint x: 231, startPoint y: 102, endPoint x: 261, endPoint y: 57, distance: 54.4
drag, startPoint x: 238, startPoint y: 104, endPoint x: 252, endPoint y: 57, distance: 48.7
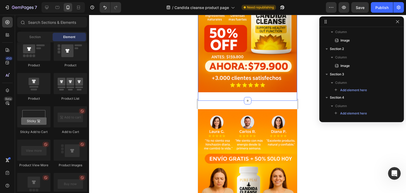
scroll to position [117, 0]
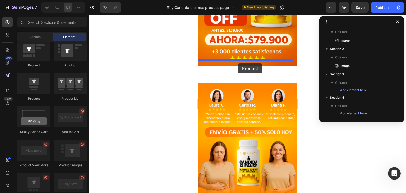
drag, startPoint x: 237, startPoint y: 105, endPoint x: 238, endPoint y: 63, distance: 41.7
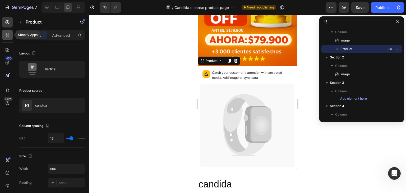
click at [6, 35] on icon at bounding box center [7, 34] width 5 height 5
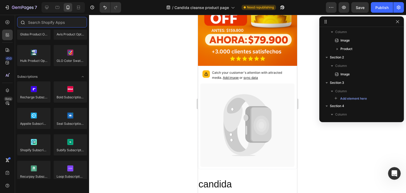
click at [53, 26] on input "text" at bounding box center [52, 22] width 70 height 11
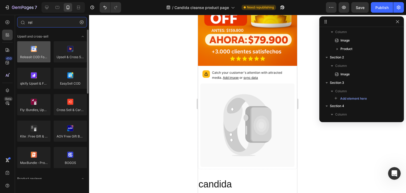
type input "rel"
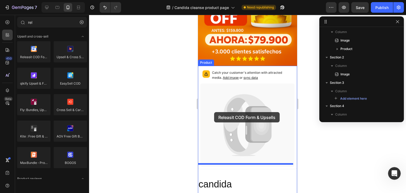
drag, startPoint x: 233, startPoint y: 62, endPoint x: 214, endPoint y: 112, distance: 53.2
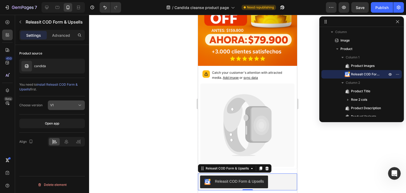
click at [72, 101] on button "V1" at bounding box center [66, 105] width 37 height 10
click at [66, 142] on icon at bounding box center [66, 141] width 5 height 5
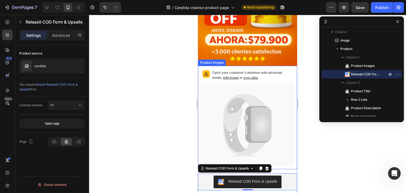
click at [267, 114] on icon at bounding box center [260, 124] width 21 height 35
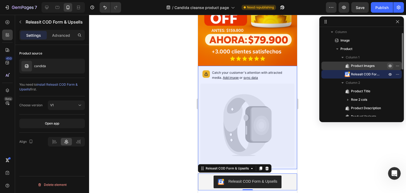
click at [398, 66] on icon "button" at bounding box center [398, 66] width 1 height 1
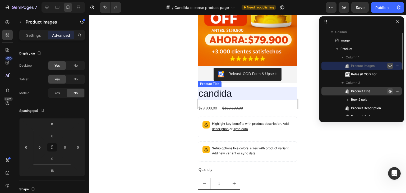
click at [390, 90] on icon "button" at bounding box center [390, 91] width 4 height 4
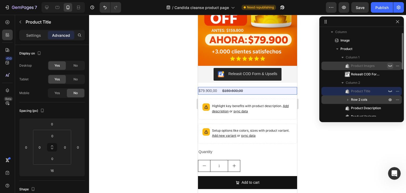
scroll to position [36, 0]
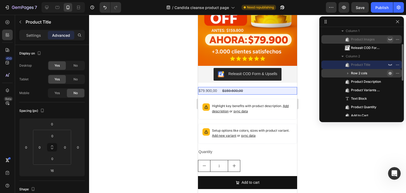
click at [388, 74] on icon "button" at bounding box center [390, 73] width 4 height 4
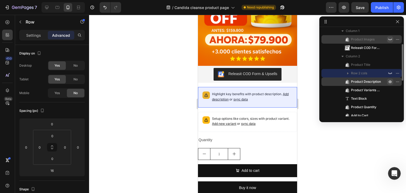
click at [389, 81] on icon "button" at bounding box center [390, 81] width 4 height 4
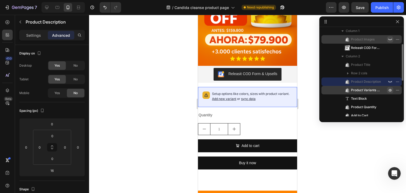
click at [390, 90] on icon "button" at bounding box center [389, 90] width 1 height 1
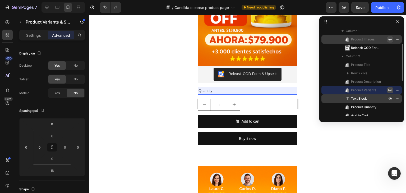
click at [389, 96] on button "button" at bounding box center [390, 98] width 6 height 6
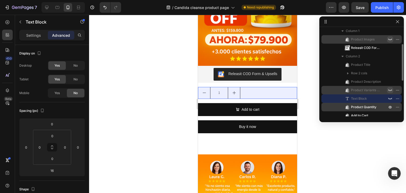
click at [388, 103] on div at bounding box center [394, 107] width 14 height 8
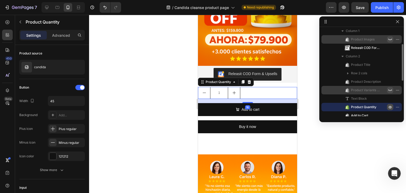
click at [388, 107] on icon "button" at bounding box center [390, 107] width 4 height 4
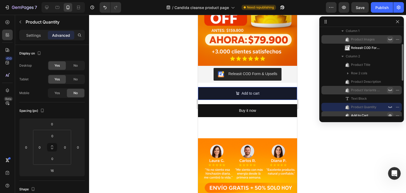
click at [388, 114] on icon "button" at bounding box center [390, 115] width 4 height 4
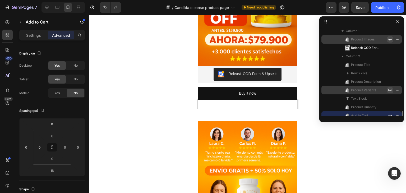
scroll to position [83, 0]
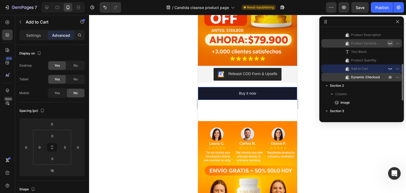
click at [372, 78] on span "Dynamic Checkout" at bounding box center [365, 76] width 29 height 5
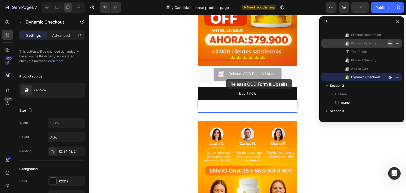
drag, startPoint x: 250, startPoint y: 66, endPoint x: 224, endPoint y: 78, distance: 29.1
click at [224, 78] on div "iPhone 13 Mini ( 375 px) iPhone 13 Mini iPhone 13 Pro iPhone 11 Pro Max iPhone …" at bounding box center [247, 168] width 99 height 541
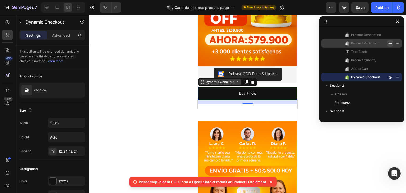
click at [222, 79] on div "Dynamic Checkout" at bounding box center [219, 81] width 31 height 5
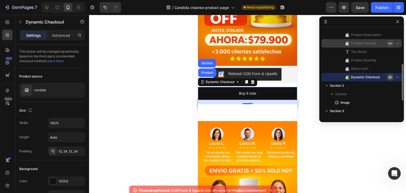
drag, startPoint x: 390, startPoint y: 77, endPoint x: 58, endPoint y: 67, distance: 331.4
click at [390, 77] on icon "button" at bounding box center [390, 77] width 4 height 4
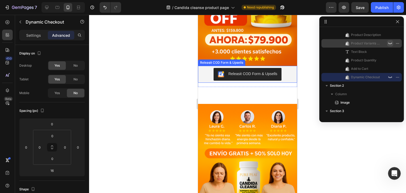
click at [244, 71] on div "Releasit COD Form & Upsells" at bounding box center [252, 74] width 49 height 6
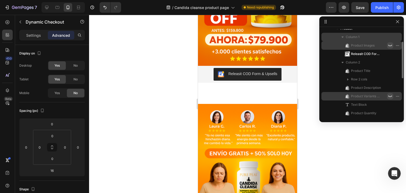
scroll to position [4, 0]
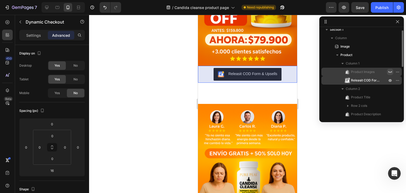
click at [362, 82] on span "Releasit COD Form & Upsells" at bounding box center [366, 80] width 31 height 5
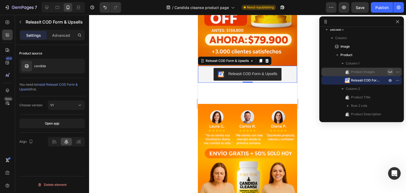
click at [49, 84] on span "install Releasit COD Form & Upsells" at bounding box center [48, 86] width 58 height 9
click at [63, 37] on p "Advanced" at bounding box center [61, 35] width 18 height 6
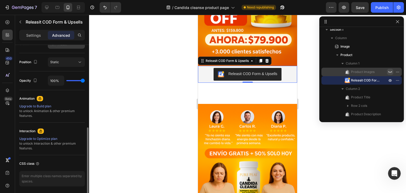
scroll to position [158, 0]
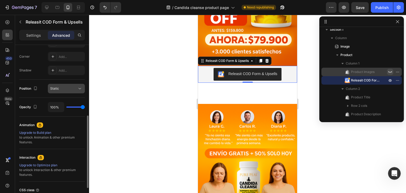
click at [60, 90] on div "Static" at bounding box center [63, 88] width 27 height 5
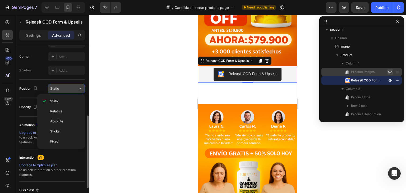
click at [59, 90] on div "Static" at bounding box center [63, 88] width 27 height 5
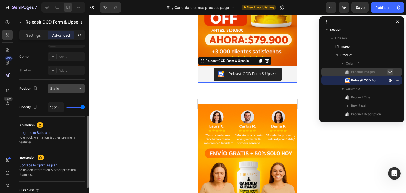
scroll to position [203, 0]
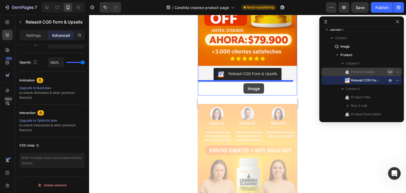
drag, startPoint x: 241, startPoint y: 107, endPoint x: 243, endPoint y: 83, distance: 23.6
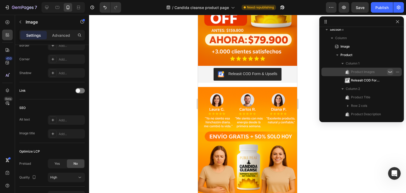
scroll to position [0, 0]
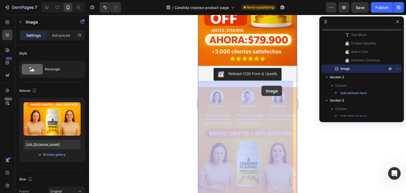
drag, startPoint x: 260, startPoint y: 90, endPoint x: 261, endPoint y: 86, distance: 4.8
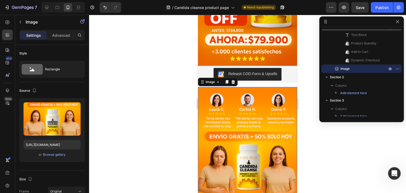
click at [328, 130] on div at bounding box center [247, 104] width 317 height 178
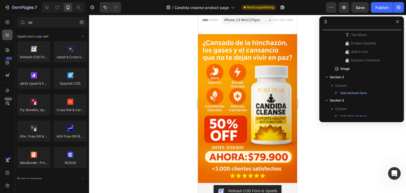
click at [3, 35] on div at bounding box center [7, 35] width 11 height 11
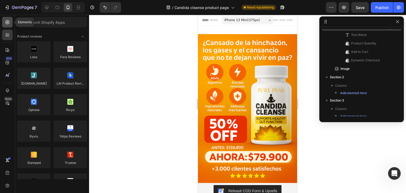
click at [7, 26] on div at bounding box center [7, 22] width 11 height 11
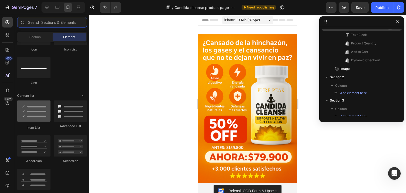
scroll to position [317, 0]
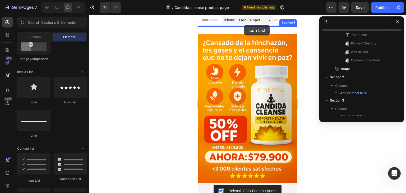
drag, startPoint x: 262, startPoint y: 108, endPoint x: 244, endPoint y: 25, distance: 84.9
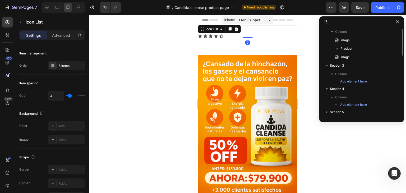
scroll to position [0, 0]
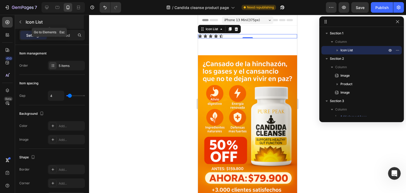
click at [20, 24] on icon "button" at bounding box center [20, 22] width 4 height 4
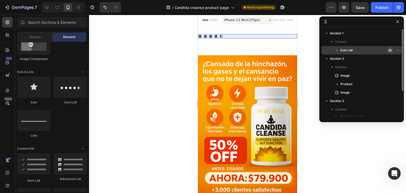
drag, startPoint x: 391, startPoint y: 49, endPoint x: 81, endPoint y: 34, distance: 311.2
click at [391, 49] on icon "button" at bounding box center [390, 50] width 4 height 4
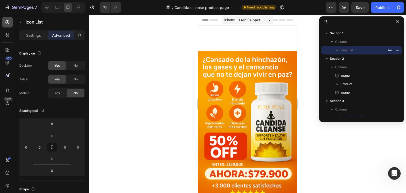
click at [4, 21] on div at bounding box center [7, 22] width 11 height 11
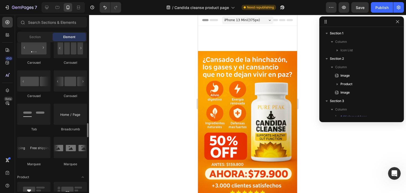
scroll to position [571, 0]
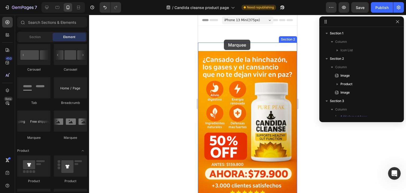
drag, startPoint x: 232, startPoint y: 137, endPoint x: 224, endPoint y: 40, distance: 97.6
drag, startPoint x: 235, startPoint y: 139, endPoint x: 225, endPoint y: 31, distance: 109.0
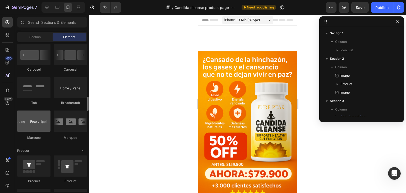
click at [24, 126] on div at bounding box center [33, 120] width 33 height 21
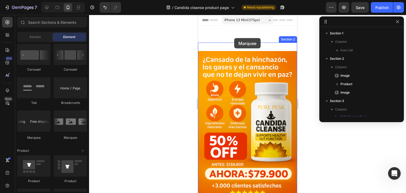
drag, startPoint x: 221, startPoint y: 141, endPoint x: 234, endPoint y: 40, distance: 101.4
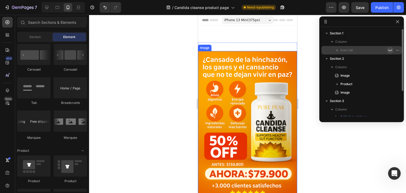
click at [390, 50] on icon "button" at bounding box center [390, 50] width 4 height 4
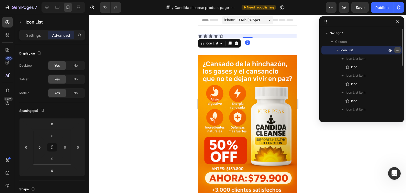
click at [398, 50] on icon "button" at bounding box center [397, 50] width 4 height 4
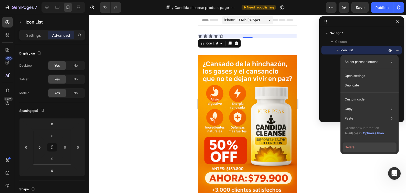
click at [347, 146] on button "Delete" at bounding box center [369, 147] width 54 height 10
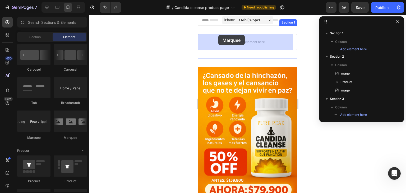
drag, startPoint x: 226, startPoint y: 137, endPoint x: 218, endPoint y: 35, distance: 102.0
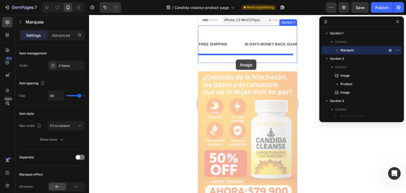
drag, startPoint x: 234, startPoint y: 93, endPoint x: 236, endPoint y: 59, distance: 34.4
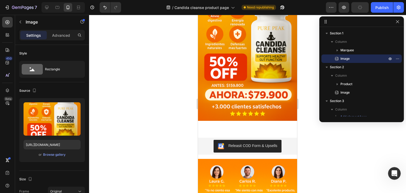
scroll to position [132, 0]
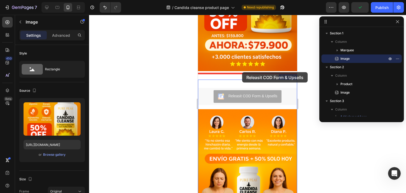
drag, startPoint x: 242, startPoint y: 93, endPoint x: 242, endPoint y: 72, distance: 20.6
click at [242, 72] on div "iPhone 13 Mini ( 375 px) iPhone 13 Mini iPhone 13 Pro iPhone 11 Pro Max iPhone …" at bounding box center [247, 171] width 99 height 577
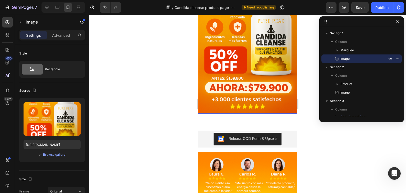
scroll to position [106, 0]
